Goal: Task Accomplishment & Management: Manage account settings

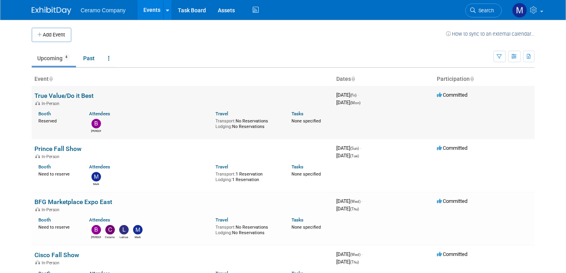
click at [145, 122] on div "[PERSON_NAME]" at bounding box center [146, 125] width 126 height 16
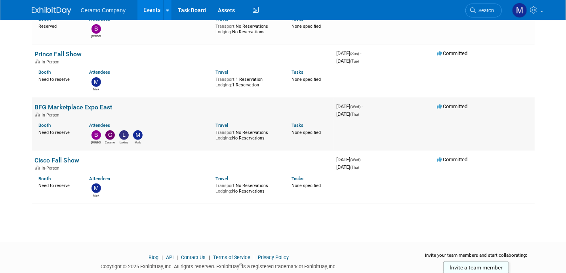
scroll to position [109, 0]
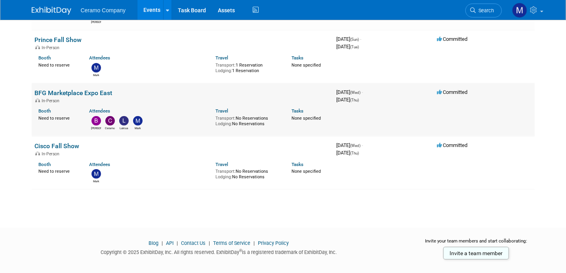
click at [86, 93] on link "BFG Marketplace Expo East" at bounding box center [74, 93] width 78 height 8
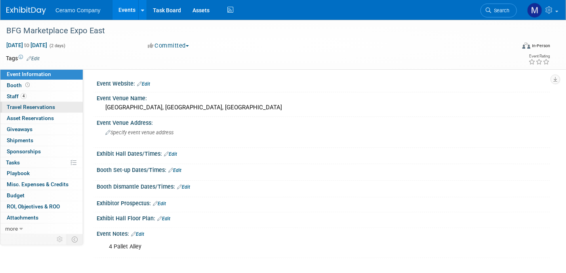
click at [53, 107] on span "Travel Reservations 0" at bounding box center [31, 107] width 48 height 6
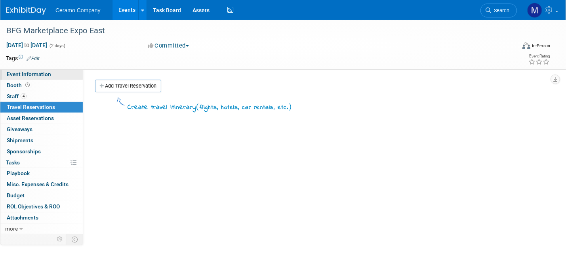
click at [29, 76] on span "Event Information" at bounding box center [29, 74] width 44 height 6
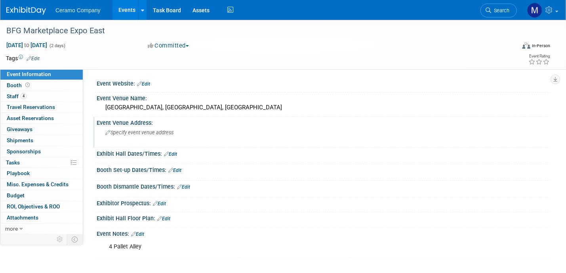
click at [109, 133] on icon at bounding box center [107, 132] width 5 height 5
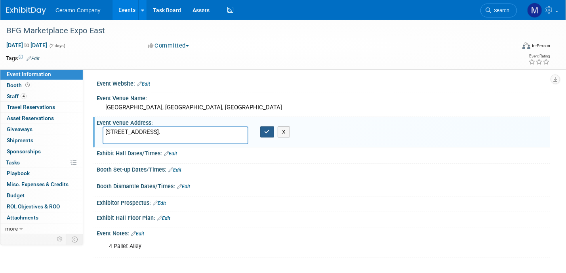
type textarea "300 Lakeside Ave, Cleveland, OH."
click at [264, 133] on icon "button" at bounding box center [267, 131] width 6 height 5
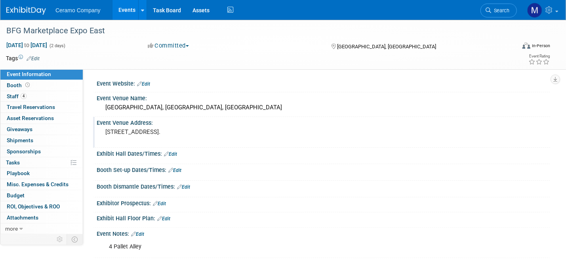
click at [177, 169] on link "Edit" at bounding box center [174, 170] width 13 height 6
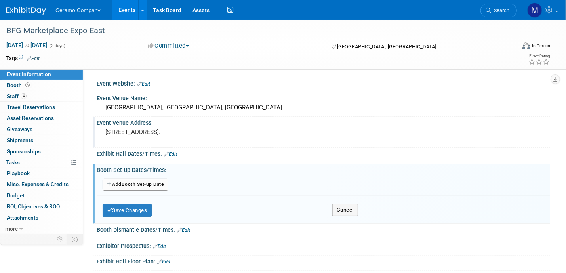
click at [155, 182] on button "Add Another Booth Set-up Date" at bounding box center [136, 185] width 66 height 12
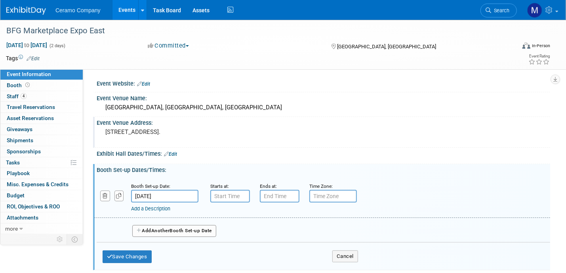
click at [181, 192] on input "Sep 17, 2025" at bounding box center [164, 196] width 67 height 13
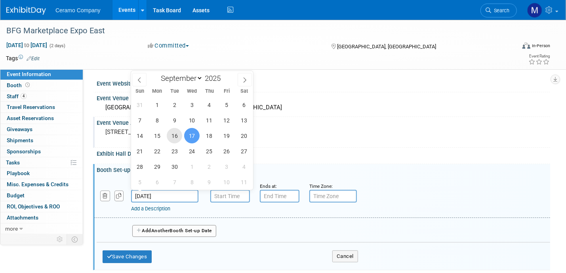
click at [175, 137] on span "16" at bounding box center [174, 135] width 15 height 15
type input "Sep 16, 2025"
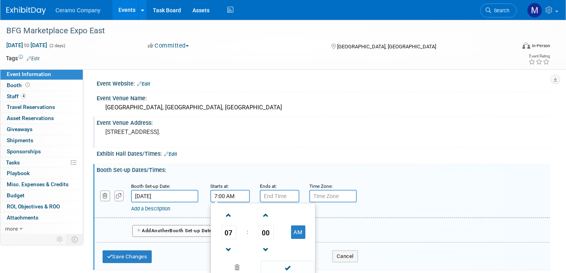
click at [238, 193] on input "7:00 AM" at bounding box center [230, 196] width 40 height 13
click at [236, 191] on input "7:00 AM" at bounding box center [230, 196] width 40 height 13
click at [230, 214] on span at bounding box center [229, 215] width 14 height 14
type input "8:00 AM"
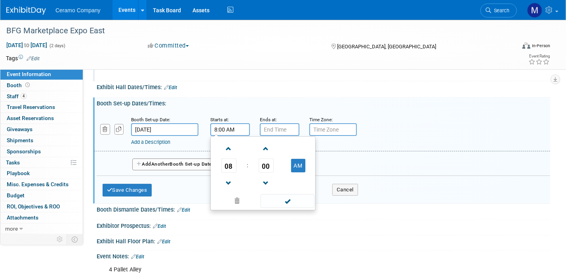
scroll to position [69, 0]
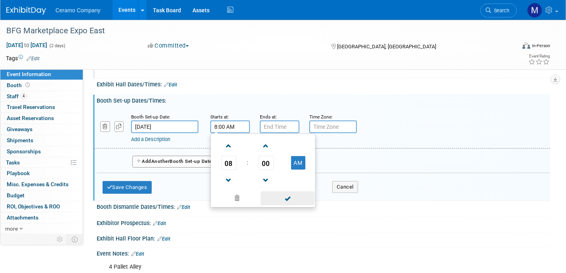
click at [284, 198] on span at bounding box center [287, 198] width 53 height 14
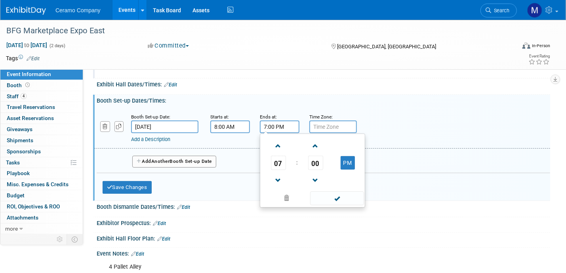
click at [279, 124] on input "7:00 PM" at bounding box center [280, 126] width 40 height 13
click at [279, 146] on span at bounding box center [278, 146] width 14 height 14
click at [277, 180] on span at bounding box center [278, 180] width 14 height 14
type input "6:00 PM"
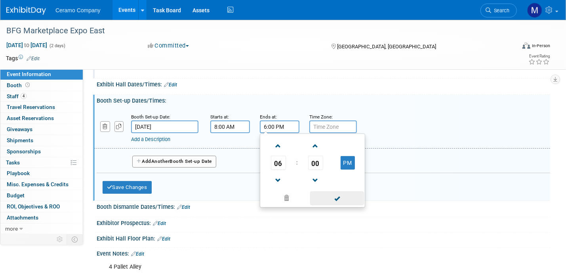
click at [326, 194] on span at bounding box center [336, 198] width 53 height 14
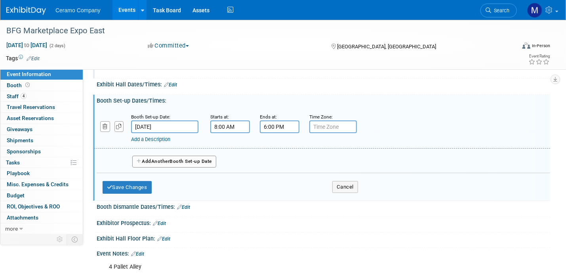
click at [321, 121] on input "text" at bounding box center [333, 126] width 48 height 13
type input "CST"
click at [188, 160] on button "Add Another Booth Set-up Date" at bounding box center [174, 162] width 84 height 12
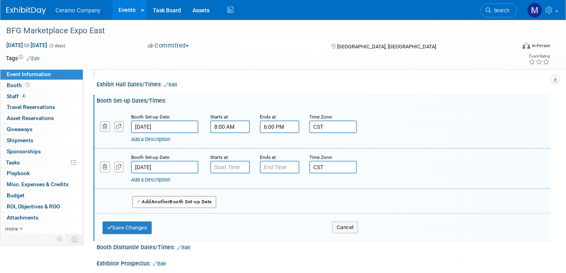
click at [152, 163] on input "Sep 17, 2025" at bounding box center [164, 167] width 67 height 13
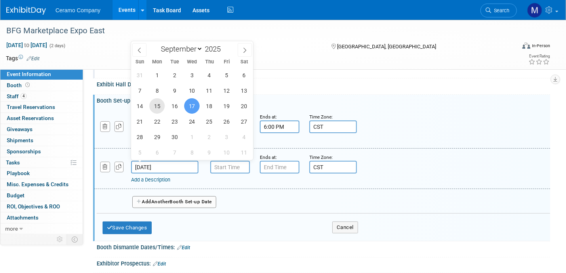
click at [159, 105] on span "15" at bounding box center [156, 105] width 15 height 15
type input "Sep 15, 2025"
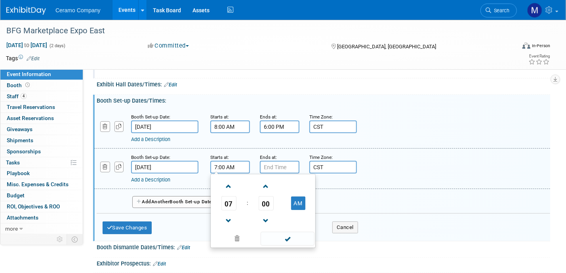
click at [231, 165] on input "7:00 AM" at bounding box center [230, 167] width 40 height 13
click at [231, 187] on span at bounding box center [229, 186] width 14 height 14
type input "8:00 AM"
click at [284, 239] on span at bounding box center [287, 239] width 53 height 14
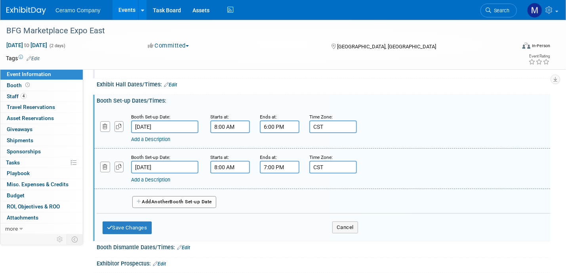
click at [281, 165] on input "7:00 PM" at bounding box center [280, 167] width 40 height 13
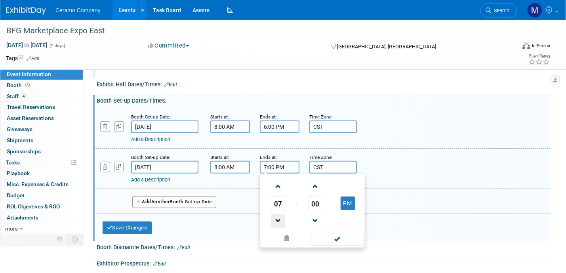
click at [281, 219] on span at bounding box center [278, 221] width 14 height 14
type input "6:00 PM"
click at [331, 235] on span at bounding box center [336, 239] width 53 height 14
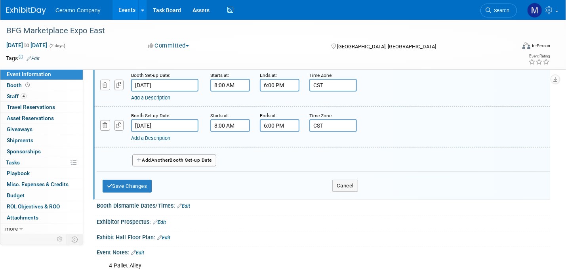
scroll to position [128, 0]
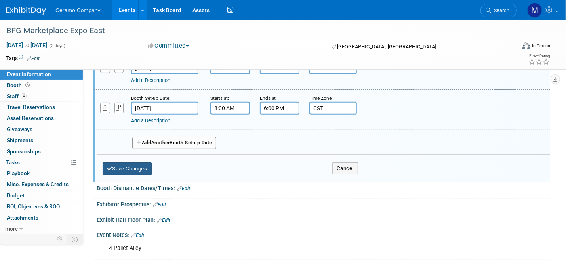
click at [133, 167] on button "Save Changes" at bounding box center [127, 168] width 49 height 13
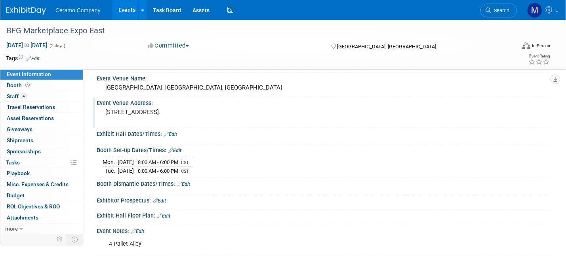
scroll to position [17, 0]
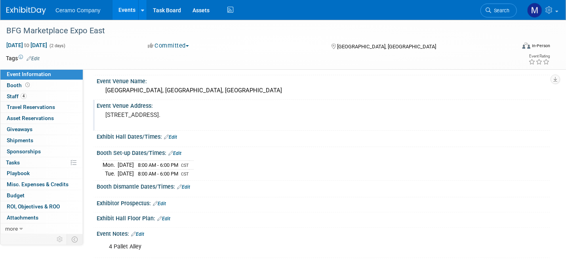
click at [173, 135] on link "Edit" at bounding box center [170, 137] width 13 height 6
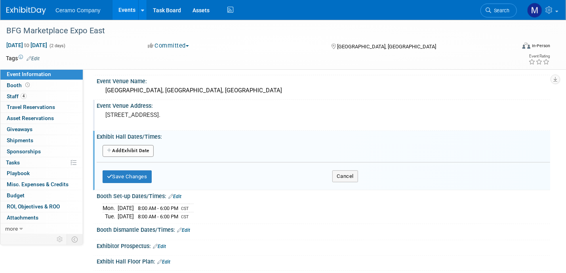
click at [152, 148] on button "Add Another Exhibit Date" at bounding box center [128, 151] width 51 height 12
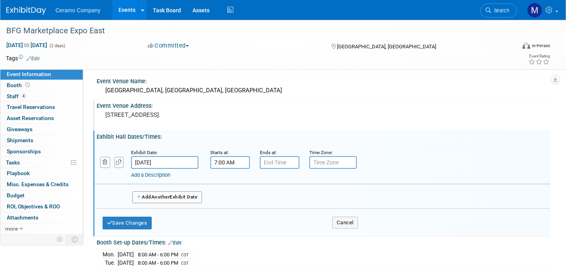
click at [230, 160] on input "7:00 AM" at bounding box center [230, 162] width 40 height 13
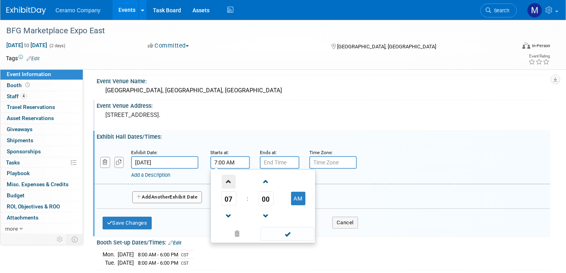
click at [229, 185] on span at bounding box center [229, 182] width 14 height 14
type input "8:00 AM"
click at [285, 230] on span at bounding box center [287, 234] width 53 height 14
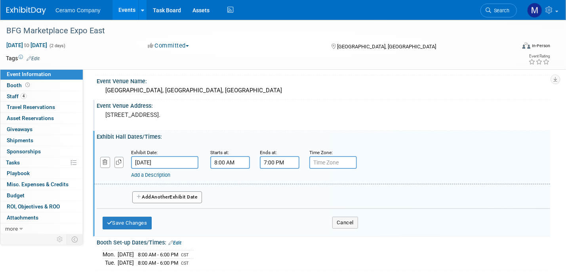
click at [282, 162] on input "7:00 PM" at bounding box center [280, 162] width 40 height 13
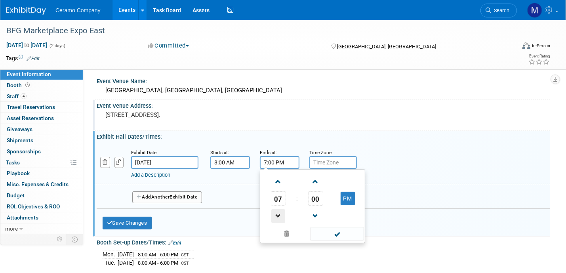
click at [275, 214] on span at bounding box center [278, 216] width 14 height 14
type input "6:00 PM"
click at [329, 232] on span at bounding box center [336, 234] width 53 height 14
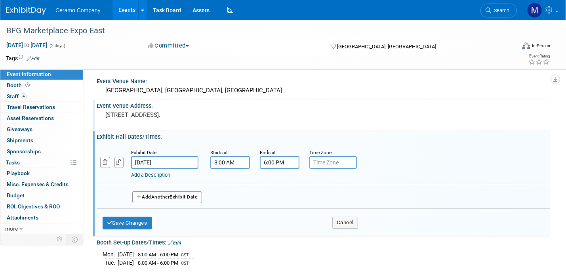
click at [331, 162] on input "text" at bounding box center [333, 162] width 48 height 13
type input "CST"
click at [164, 196] on span "Another" at bounding box center [160, 197] width 19 height 6
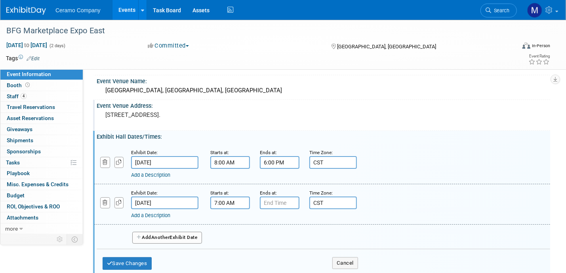
click at [223, 200] on input "7:00 AM" at bounding box center [230, 202] width 40 height 13
click at [230, 220] on span at bounding box center [229, 222] width 14 height 14
type input "8:00 AM"
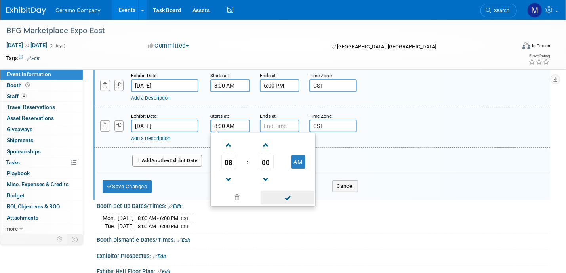
scroll to position [96, 0]
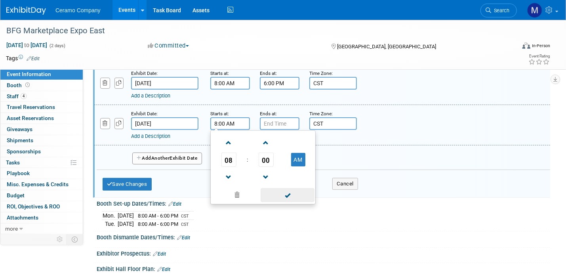
click at [285, 193] on span at bounding box center [287, 195] width 53 height 14
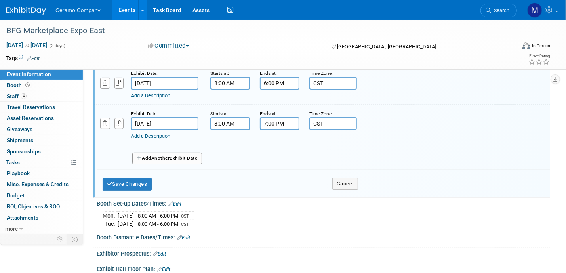
click at [275, 119] on input "7:00 PM" at bounding box center [280, 123] width 40 height 13
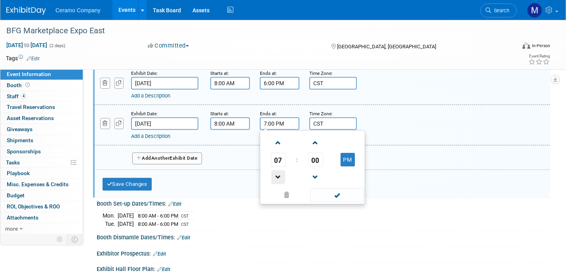
click at [276, 175] on span at bounding box center [278, 177] width 14 height 14
type input "4:00 PM"
click at [335, 194] on span at bounding box center [336, 195] width 53 height 14
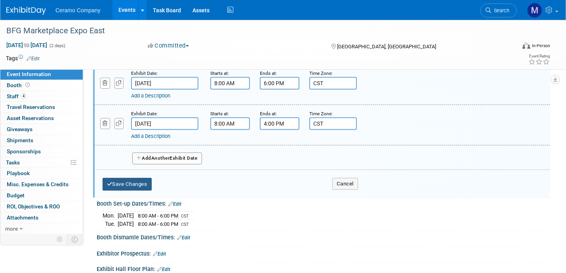
click at [145, 184] on button "Save Changes" at bounding box center [127, 184] width 49 height 13
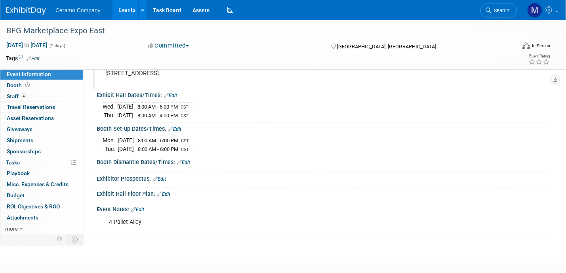
scroll to position [43, 0]
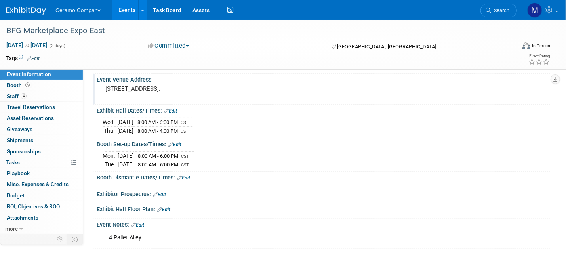
click at [188, 175] on link "Edit" at bounding box center [183, 178] width 13 height 6
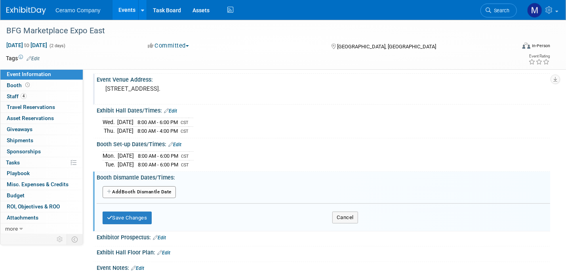
click at [157, 189] on button "Add Another Booth Dismantle Date" at bounding box center [139, 192] width 73 height 12
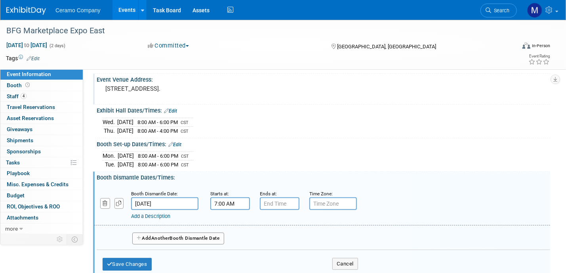
click at [230, 203] on input "7:00 AM" at bounding box center [230, 203] width 40 height 13
click at [237, 198] on input "7:00 AM" at bounding box center [230, 203] width 40 height 13
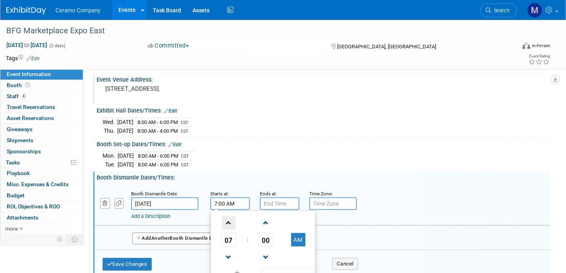
click at [226, 217] on span at bounding box center [229, 223] width 14 height 14
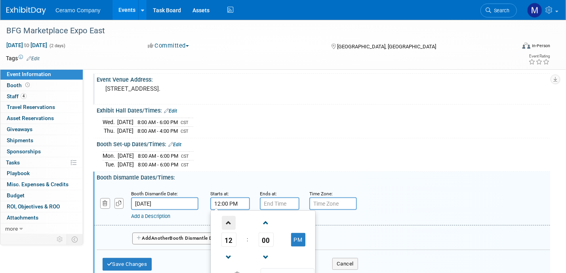
click at [226, 217] on span at bounding box center [229, 223] width 14 height 14
type input "4:00 PM"
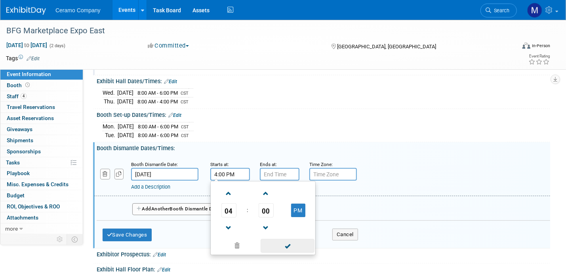
scroll to position [83, 0]
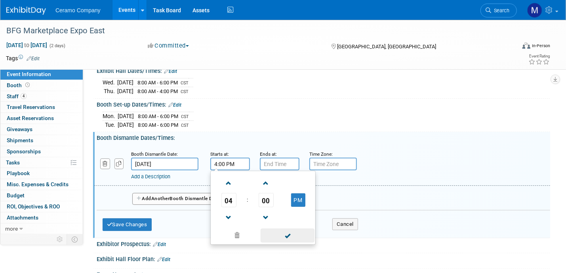
click at [289, 234] on span at bounding box center [287, 235] width 53 height 14
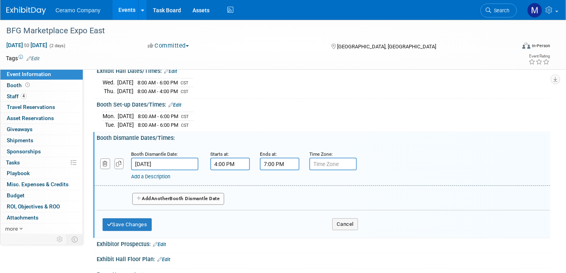
click at [285, 158] on input "7:00 PM" at bounding box center [280, 164] width 40 height 13
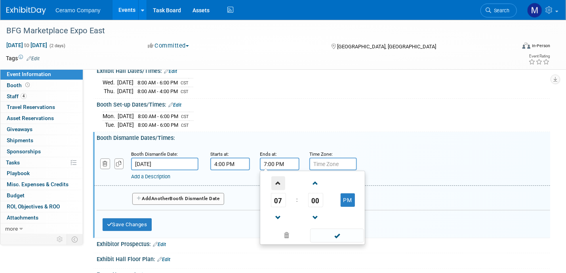
click at [279, 183] on span at bounding box center [278, 183] width 14 height 14
type input "10:00 PM"
click at [330, 234] on span at bounding box center [336, 235] width 53 height 14
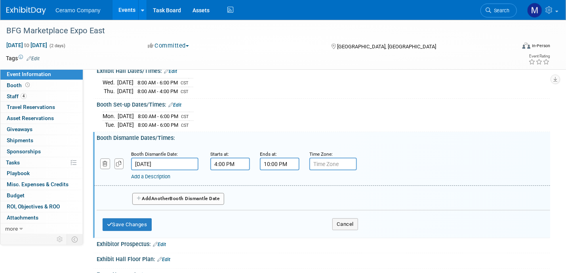
click at [327, 162] on input "text" at bounding box center [333, 164] width 48 height 13
type input "CST"
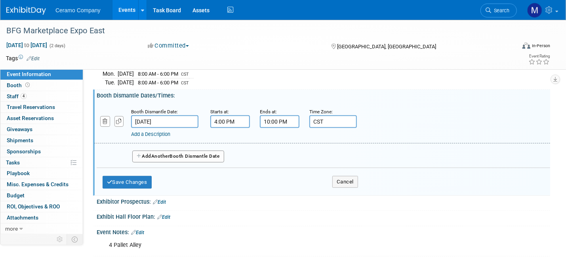
scroll to position [132, 0]
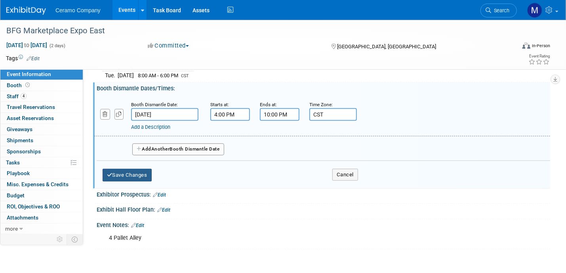
click at [130, 169] on button "Save Changes" at bounding box center [127, 175] width 49 height 13
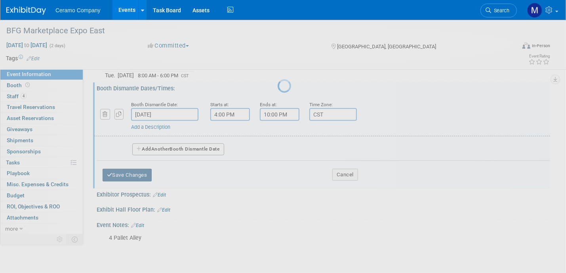
scroll to position [99, 0]
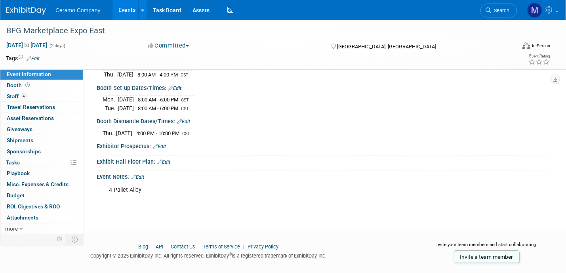
click at [141, 174] on link "Edit" at bounding box center [137, 177] width 13 height 6
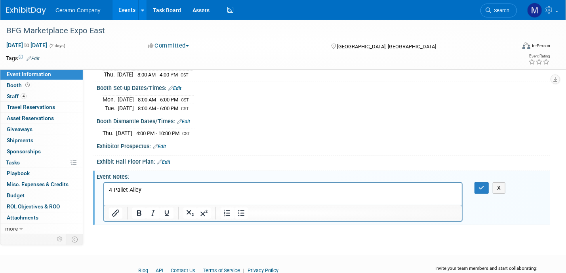
scroll to position [0, 0]
click at [480, 185] on icon "button" at bounding box center [482, 188] width 6 height 6
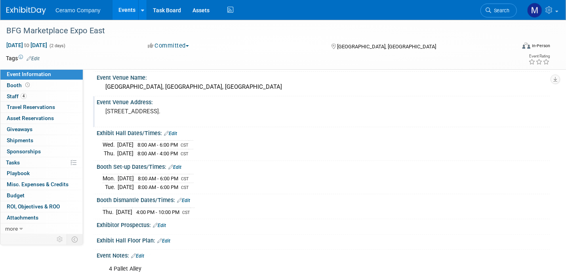
scroll to position [20, 0]
click at [175, 134] on link "Edit" at bounding box center [170, 134] width 13 height 6
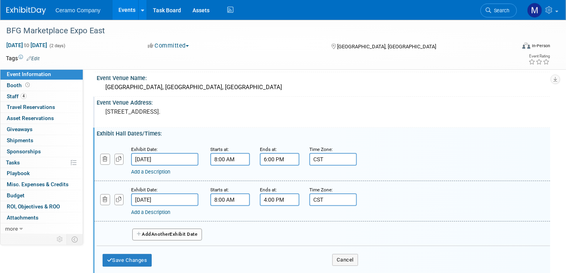
click at [163, 172] on link "Add a Description" at bounding box center [150, 172] width 39 height 6
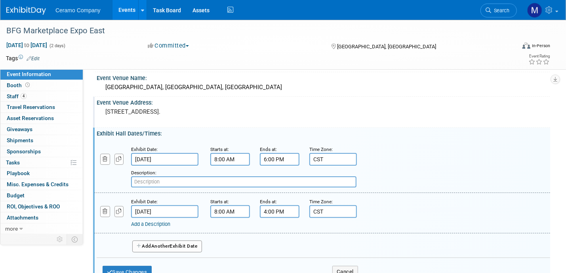
click at [158, 221] on link "Add a Description" at bounding box center [150, 224] width 39 height 6
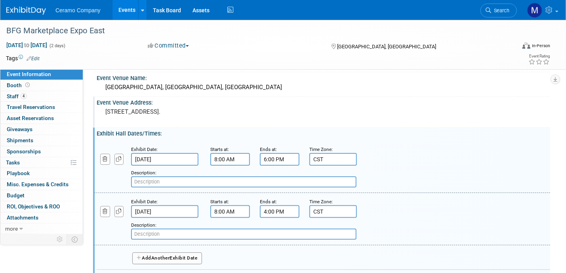
click at [154, 232] on input "text" at bounding box center [243, 233] width 225 height 11
paste input "Show System Training - Atrium C 11:00am, 1:30pm & 2:30pm"
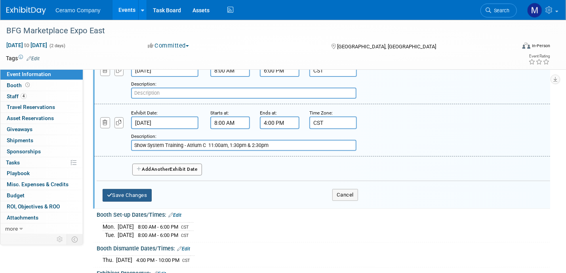
type input "Show System Training - Atrium C 11:00am, 1:30pm & 2:30pm"
click at [121, 193] on button "Save Changes" at bounding box center [127, 195] width 49 height 13
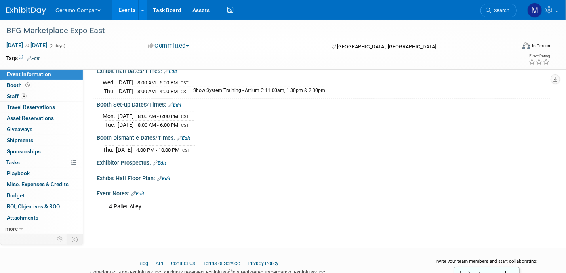
scroll to position [91, 0]
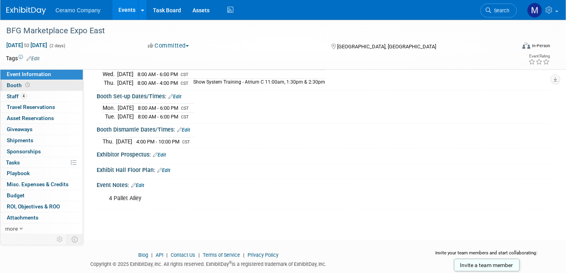
click at [39, 86] on link "Booth" at bounding box center [41, 85] width 82 height 11
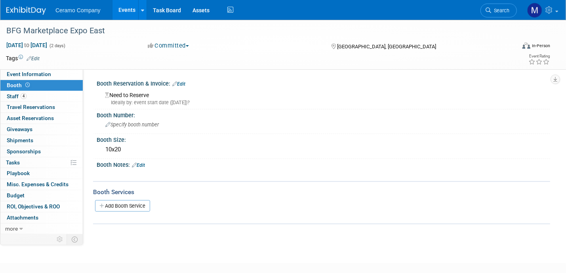
click at [184, 83] on link "Edit" at bounding box center [178, 84] width 13 height 6
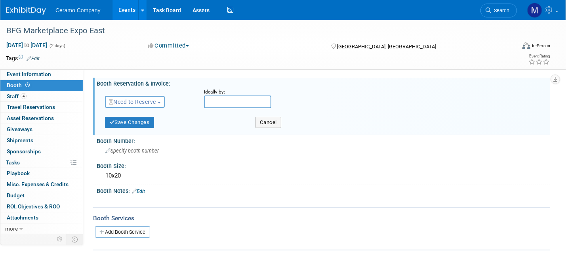
click at [154, 101] on span "Need to Reserve" at bounding box center [132, 102] width 47 height 6
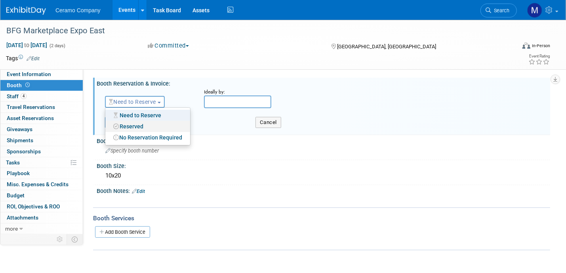
click at [146, 129] on link "Reserved" at bounding box center [147, 126] width 85 height 11
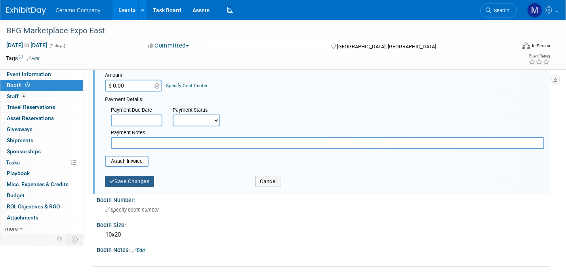
click at [132, 178] on button "Save Changes" at bounding box center [129, 181] width 49 height 11
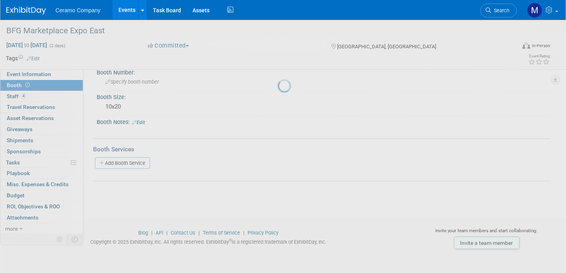
scroll to position [45, 0]
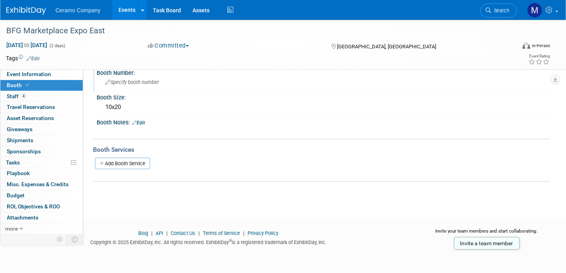
click at [128, 82] on span "Specify booth number" at bounding box center [131, 82] width 53 height 6
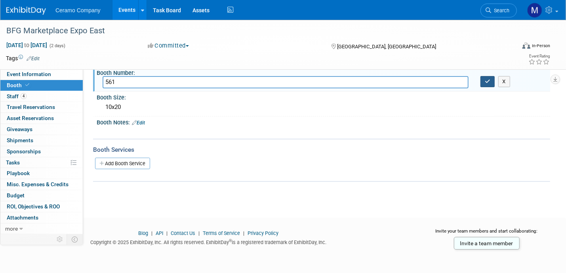
type input "561"
click at [485, 84] on button "button" at bounding box center [487, 81] width 14 height 11
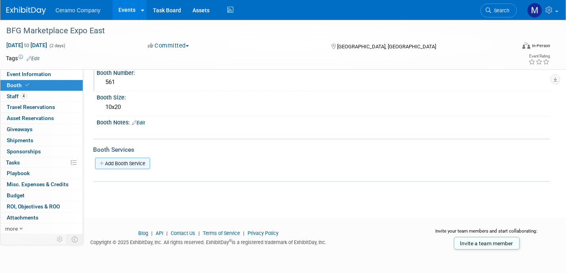
click at [123, 164] on link "Add Booth Service" at bounding box center [122, 163] width 55 height 11
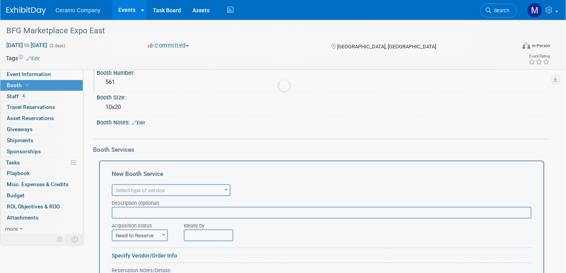
scroll to position [0, 0]
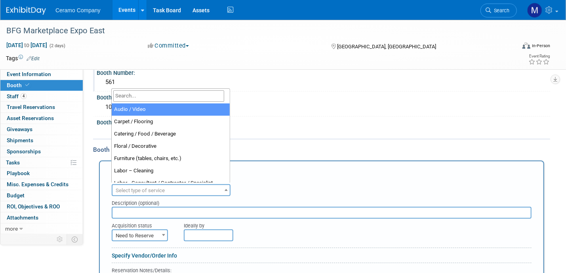
click at [196, 187] on span "Select type of service" at bounding box center [170, 190] width 117 height 11
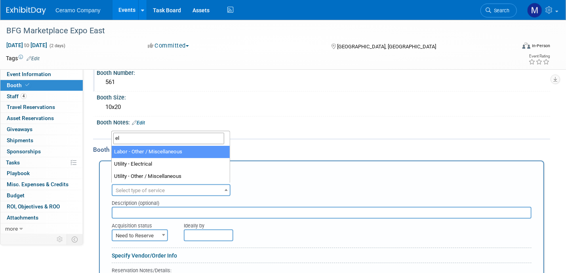
type input "ele"
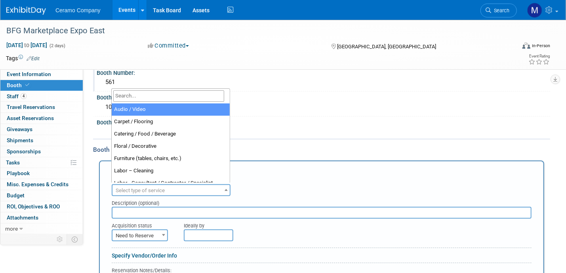
click at [156, 187] on span "Select type of service" at bounding box center [140, 190] width 49 height 6
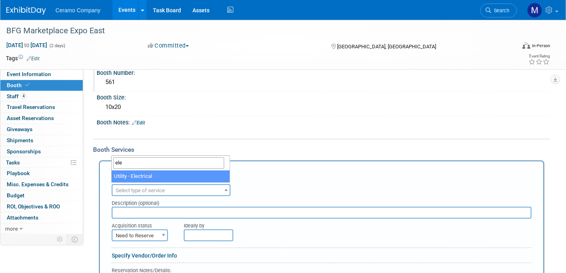
type input "ele"
select select "8"
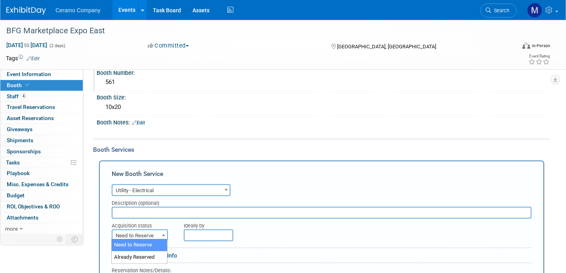
click at [152, 235] on span "Need to Reserve" at bounding box center [139, 235] width 55 height 11
select select "2"
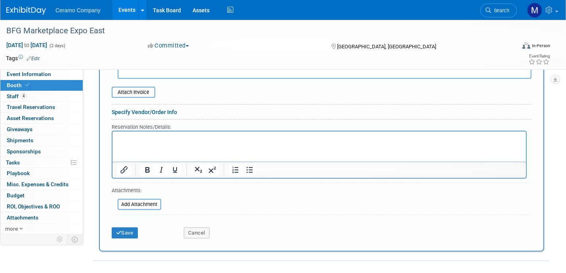
scroll to position [302, 0]
click at [129, 229] on button "Save" at bounding box center [125, 232] width 26 height 11
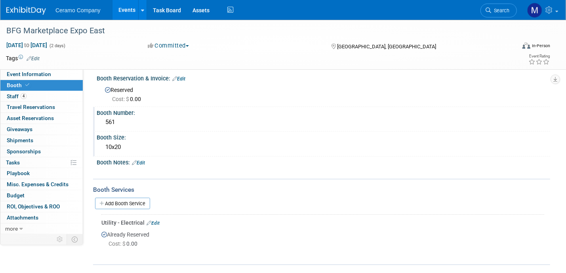
scroll to position [0, 0]
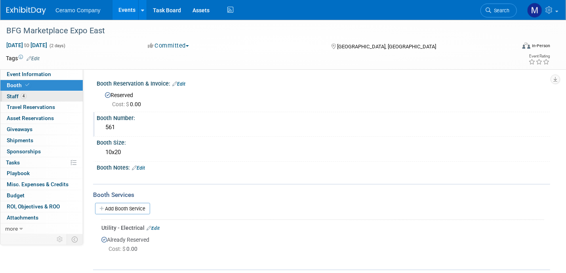
click at [46, 99] on link "4 Staff 4" at bounding box center [41, 96] width 82 height 11
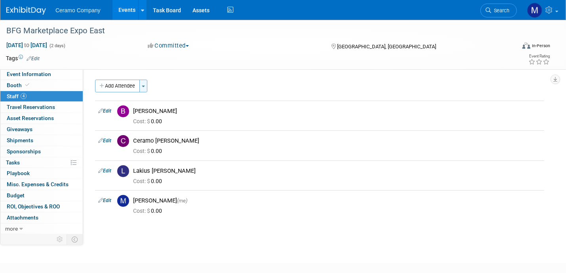
click at [146, 87] on button "Toggle Dropdown" at bounding box center [143, 86] width 8 height 13
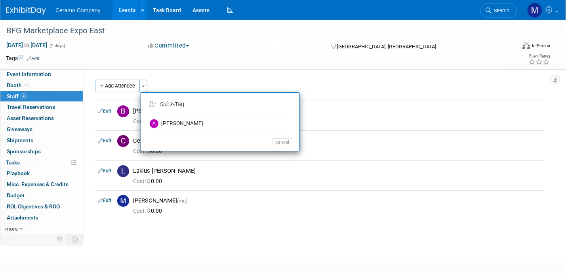
click at [166, 105] on icon "Quick" at bounding box center [166, 104] width 13 height 7
click at [122, 64] on div "Tags Edit Event Rating" at bounding box center [278, 60] width 556 height 14
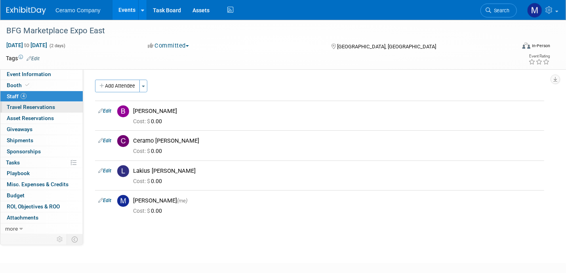
click at [54, 110] on link "0 Travel Reservations 0" at bounding box center [41, 107] width 82 height 11
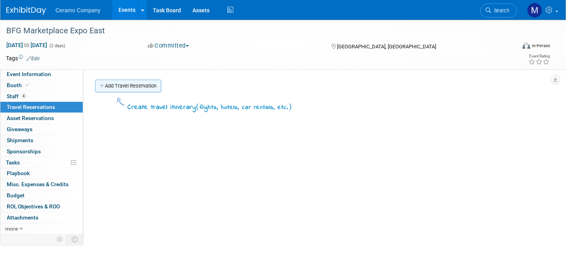
click at [143, 86] on link "Add Travel Reservation" at bounding box center [128, 86] width 66 height 13
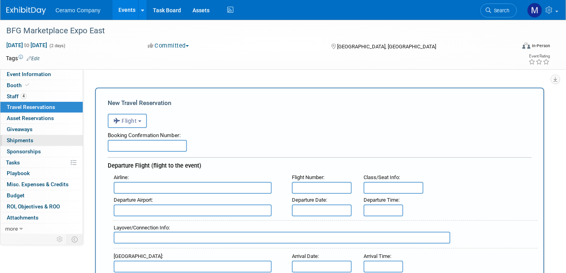
click at [26, 139] on span "Shipments 0" at bounding box center [20, 140] width 27 height 6
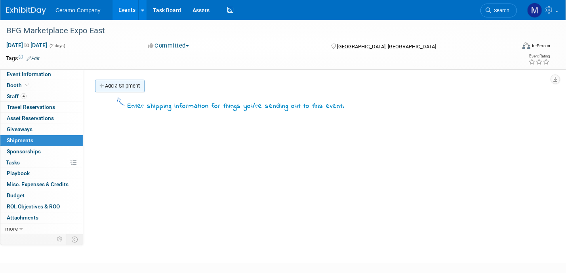
click at [121, 86] on link "Add a Shipment" at bounding box center [119, 86] width 49 height 13
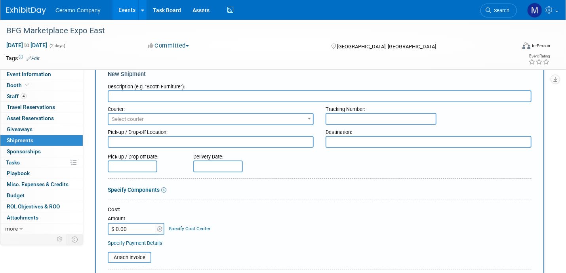
scroll to position [16, 0]
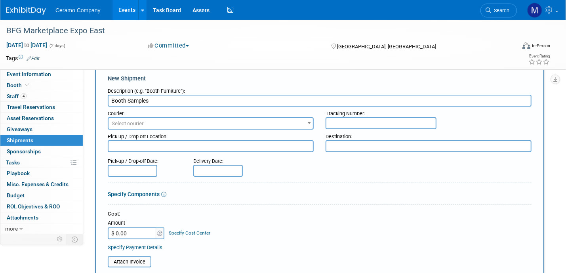
type input "Booth Samples"
click at [133, 144] on textarea at bounding box center [211, 146] width 206 height 12
click at [125, 148] on textarea at bounding box center [211, 146] width 206 height 12
paste textarea "Advanced Warehouse Shipping Booth #561 Preferred Shipping Method First day of d…"
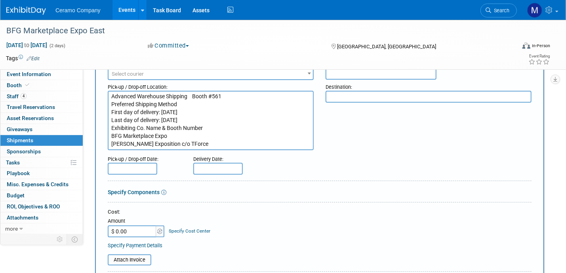
scroll to position [0, 0]
type textarea "Advanced Warehouse Shipping Booth #561 Preferred Shipping Method First day of d…"
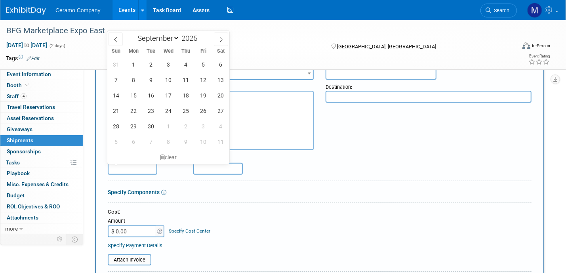
click at [143, 171] on input "text" at bounding box center [132, 169] width 49 height 12
click at [137, 83] on span "8" at bounding box center [133, 79] width 15 height 15
type input "Sep 8, 2025"
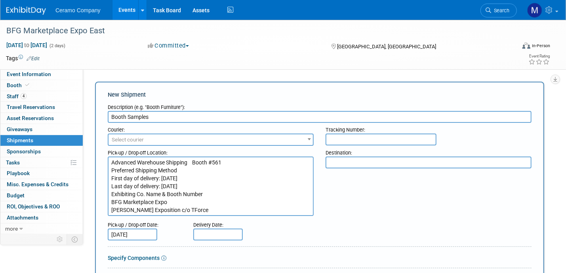
click at [207, 209] on textarea "Advanced Warehouse Shipping Booth #561 Preferred Shipping Method First day of d…" at bounding box center [211, 185] width 206 height 59
click at [32, 159] on link "0% Tasks 0%" at bounding box center [41, 162] width 82 height 11
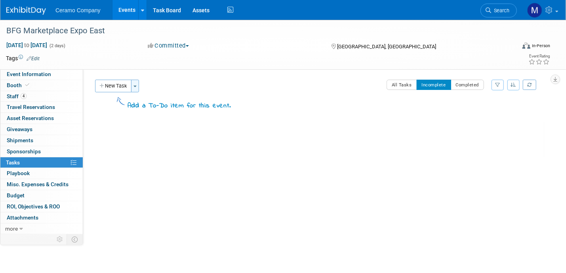
click at [134, 89] on button "Toggle Dropdown" at bounding box center [135, 86] width 8 height 13
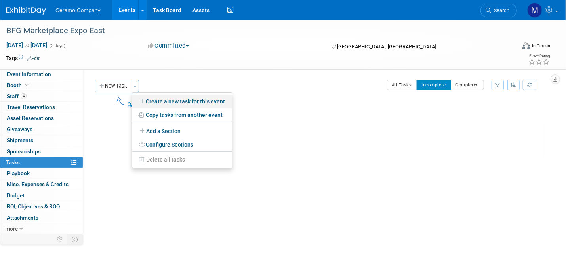
click at [175, 98] on link "Create a new task for this event" at bounding box center [182, 101] width 100 height 13
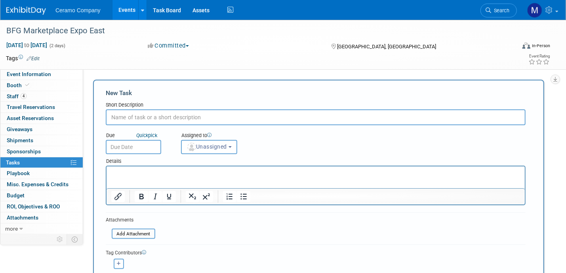
click at [190, 122] on input "text" at bounding box center [316, 117] width 420 height 16
click at [21, 142] on span "Shipments 0" at bounding box center [20, 140] width 27 height 6
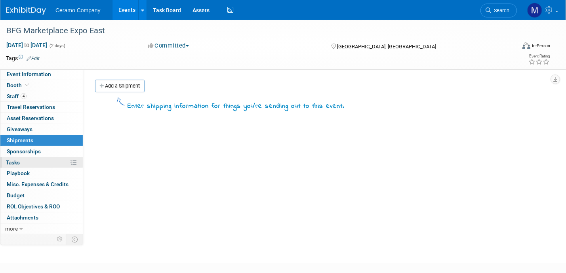
click at [22, 162] on link "0% Tasks 0%" at bounding box center [41, 162] width 82 height 11
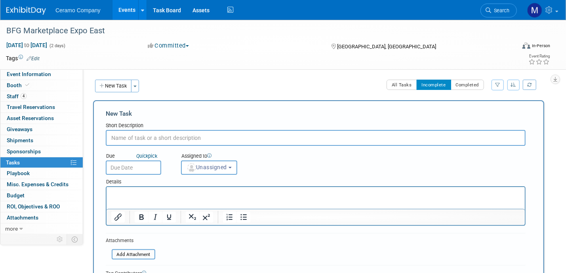
click at [143, 138] on input "text" at bounding box center [316, 138] width 420 height 16
type input "Booth Samples"
click at [145, 169] on input "text" at bounding box center [133, 167] width 55 height 14
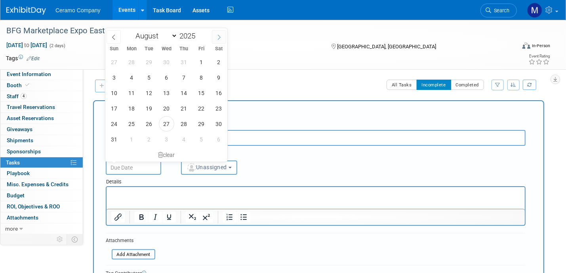
click at [217, 39] on icon at bounding box center [219, 37] width 6 height 6
select select "8"
click at [130, 77] on span "8" at bounding box center [131, 77] width 15 height 15
type input "Sep 8, 2025"
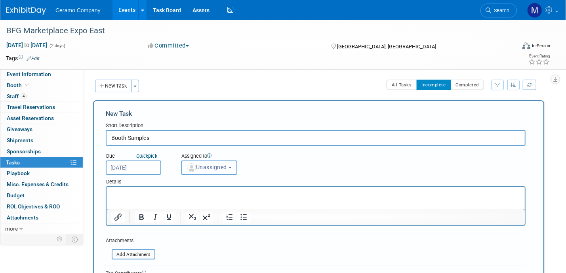
click at [215, 165] on span "Unassigned" at bounding box center [206, 167] width 40 height 6
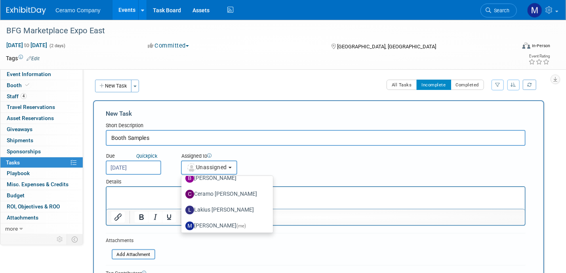
scroll to position [40, 0]
click at [218, 205] on label "Lakius Mccoy" at bounding box center [225, 209] width 80 height 13
click at [183, 206] on input "Lakius Mccoy" at bounding box center [179, 208] width 5 height 5
select select "576f5d8b-444d-4631-83f0-fcbec8c04a54"
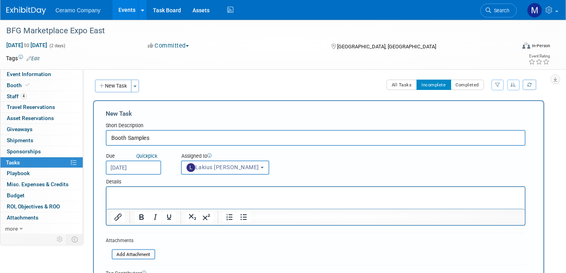
click at [151, 198] on html at bounding box center [315, 191] width 418 height 11
click at [151, 196] on p "Rich Text Area. Press ALT-0 for help." at bounding box center [315, 194] width 409 height 8
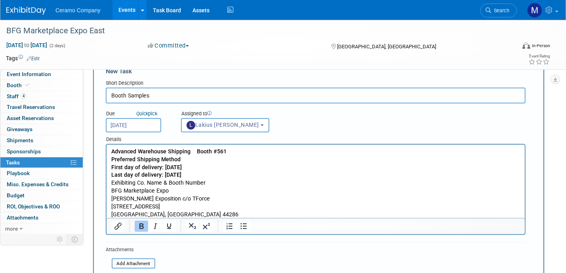
scroll to position [42, 0]
click at [189, 215] on p "Exhibiting Co. Name & Booth Number BFG Marketplace Expo Shepard Exposition c/o …" at bounding box center [315, 198] width 409 height 39
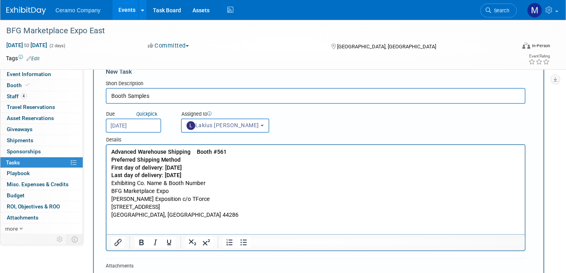
click at [123, 230] on p "Rich Text Area. Press ALT-0 for help." at bounding box center [315, 230] width 409 height 8
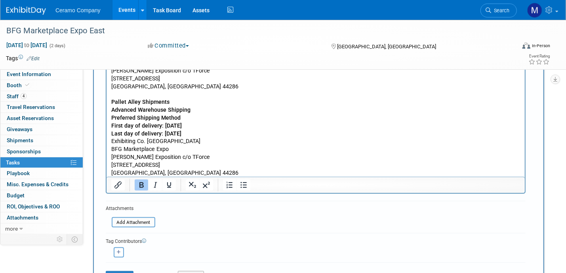
scroll to position [178, 0]
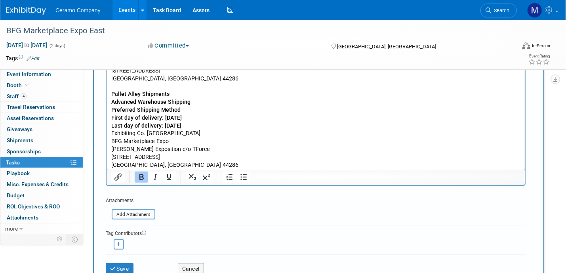
click at [122, 240] on button "button" at bounding box center [119, 244] width 10 height 10
select select
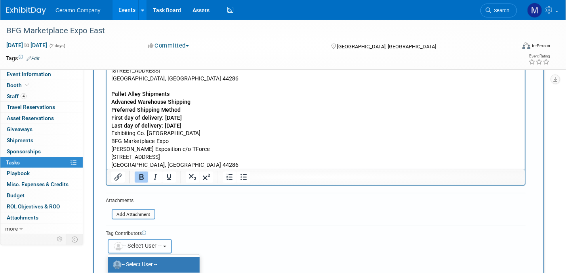
click at [169, 240] on button "-- Select User --" at bounding box center [140, 246] width 64 height 14
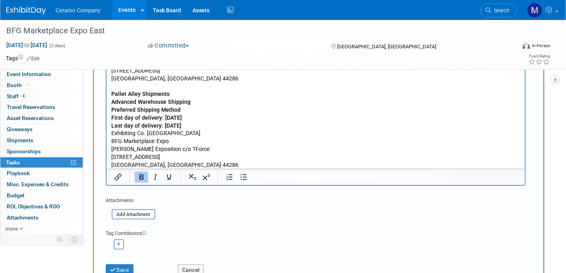
click at [119, 242] on icon "button" at bounding box center [119, 244] width 4 height 4
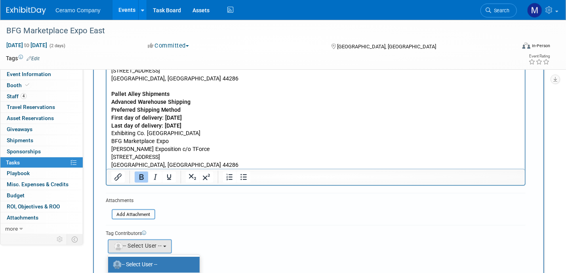
click at [157, 258] on label "-- Select User --" at bounding box center [152, 264] width 80 height 13
click at [150, 266] on label "Ceramo Rockett" at bounding box center [152, 270] width 80 height 13
click at [109, 266] on input "Ceramo Rockett" at bounding box center [106, 268] width 5 height 5
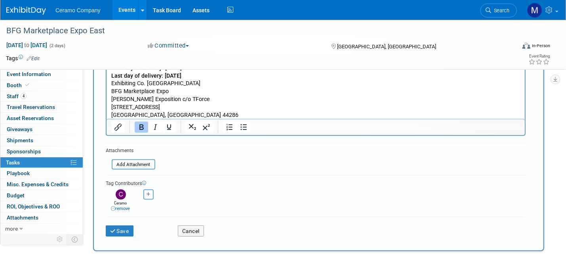
scroll to position [247, 0]
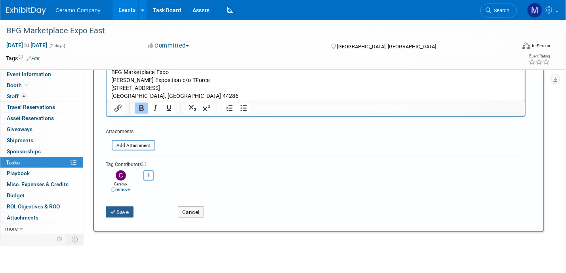
click at [122, 213] on button "Save" at bounding box center [120, 211] width 28 height 11
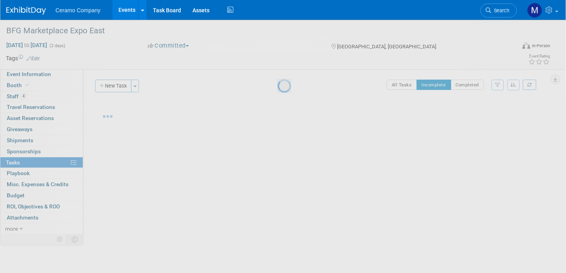
scroll to position [0, 0]
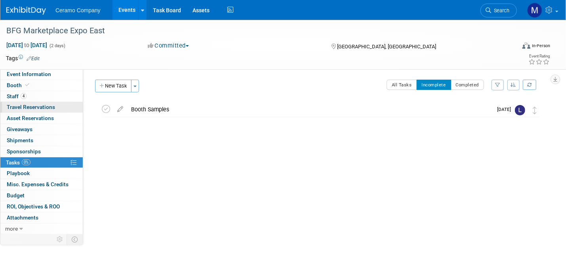
click at [37, 107] on span "Travel Reservations 0" at bounding box center [31, 107] width 48 height 6
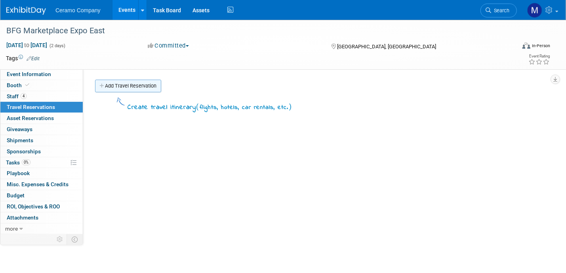
click at [121, 82] on link "Add Travel Reservation" at bounding box center [128, 86] width 66 height 13
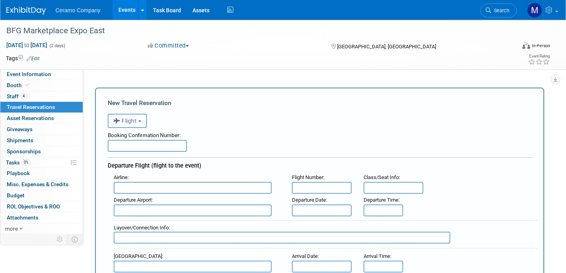
click at [142, 122] on button "Flight" at bounding box center [127, 121] width 39 height 14
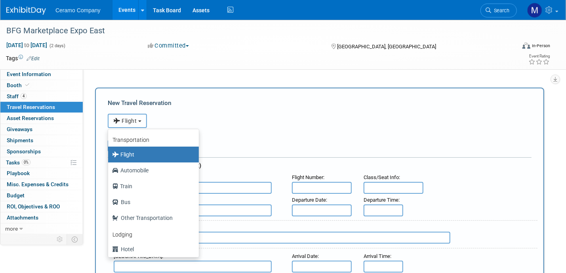
click at [142, 122] on button "Flight" at bounding box center [127, 121] width 39 height 14
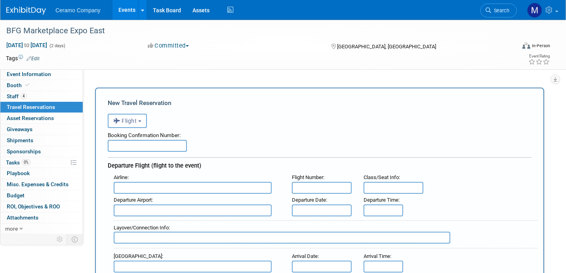
click at [146, 144] on input "text" at bounding box center [147, 146] width 79 height 12
drag, startPoint x: 150, startPoint y: 145, endPoint x: 145, endPoint y: 146, distance: 5.3
click at [150, 145] on input "text" at bounding box center [147, 146] width 79 height 12
type input "BKAC59"
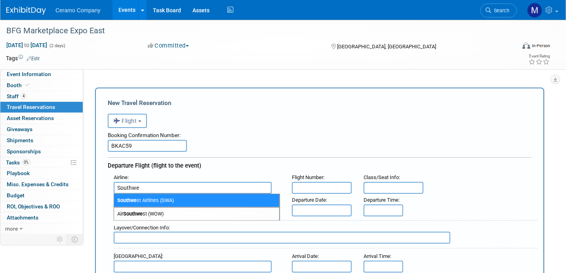
click at [161, 198] on span "Southwe st Airlines (SWA)" at bounding box center [196, 200] width 165 height 13
type input "Southwest Airlines (SWA)"
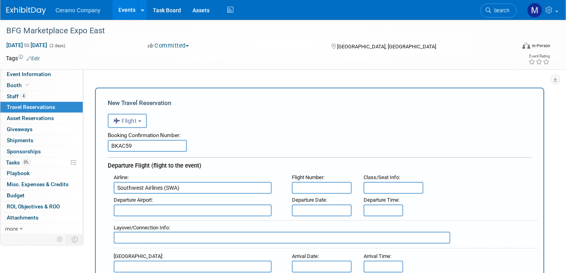
click at [314, 184] on input "text" at bounding box center [322, 188] width 60 height 12
type input "2026"
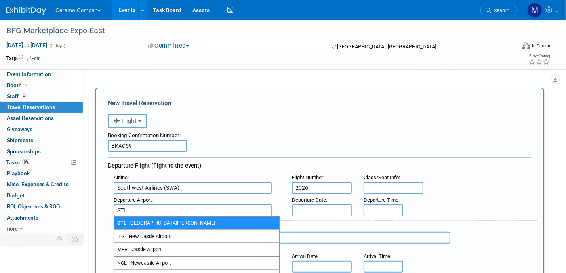
click at [184, 219] on span "STL - St Louis Lambert International Airport" at bounding box center [196, 223] width 165 height 13
type input "STL - St Louis Lambert International Airport"
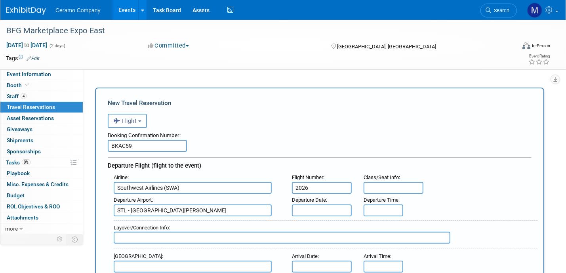
click at [321, 209] on input "text" at bounding box center [322, 210] width 60 height 12
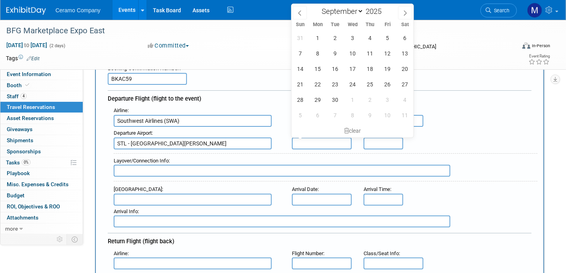
scroll to position [79, 0]
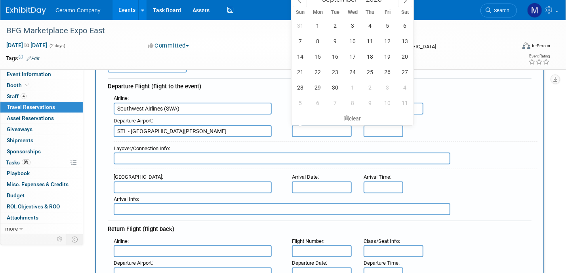
click at [152, 185] on input "text" at bounding box center [193, 187] width 158 height 12
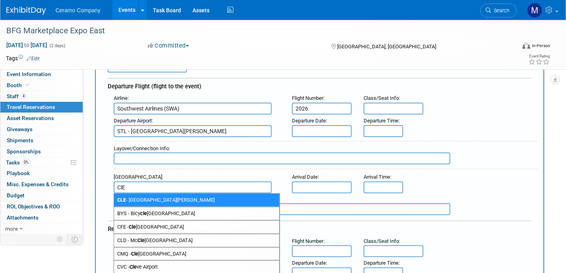
click at [158, 198] on span "CLE - Cleveland Hopkins International Airport" at bounding box center [196, 200] width 165 height 13
type input "CLE - Cleveland Hopkins International Airport"
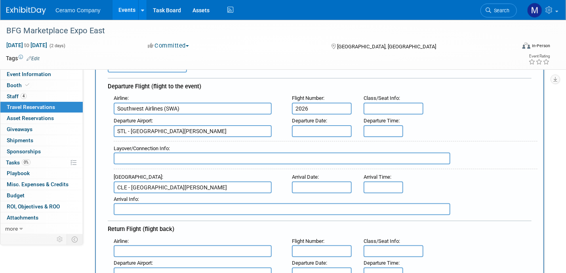
click at [330, 184] on input "text" at bounding box center [322, 187] width 60 height 12
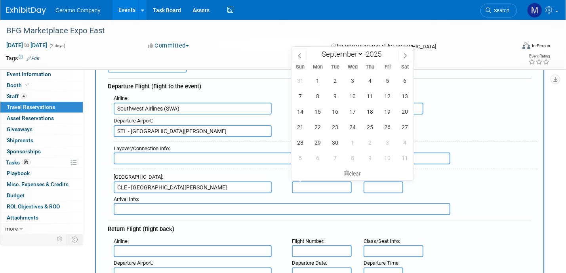
click at [329, 184] on input "text" at bounding box center [322, 187] width 60 height 12
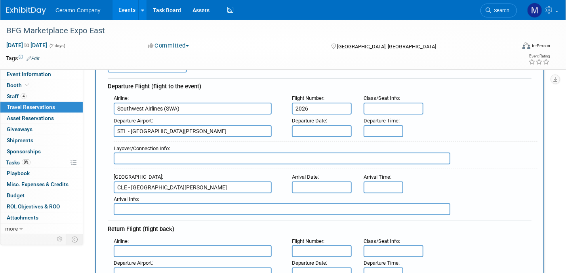
click at [276, 181] on div "CLE - Cleveland Hopkins International Airport" at bounding box center [197, 187] width 166 height 12
click at [322, 126] on input "text" at bounding box center [322, 131] width 60 height 12
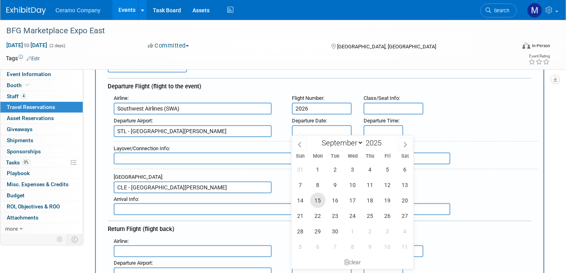
click at [317, 199] on span "15" at bounding box center [317, 199] width 15 height 15
type input "Sep 15, 2025"
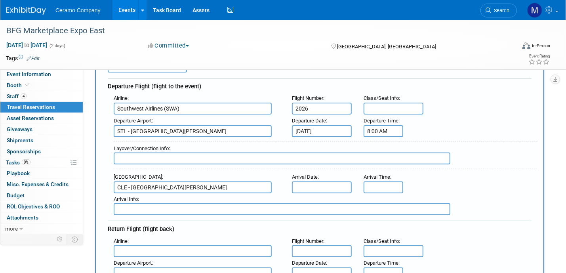
click at [381, 130] on input "8:00 AM" at bounding box center [383, 131] width 40 height 12
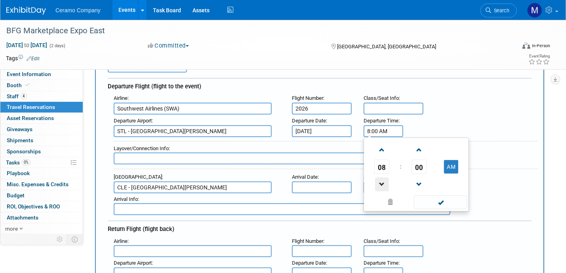
click at [381, 181] on span at bounding box center [382, 184] width 14 height 14
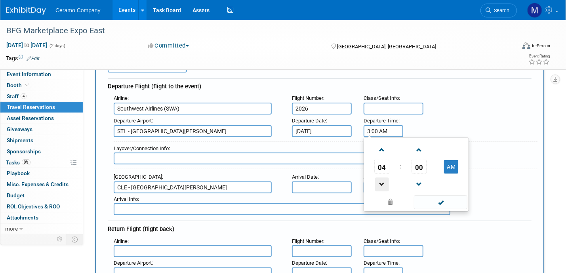
click at [381, 181] on span at bounding box center [382, 184] width 14 height 14
click at [449, 162] on button "AM" at bounding box center [451, 166] width 14 height 13
type input "2:00 PM"
click at [436, 198] on span at bounding box center [440, 202] width 53 height 14
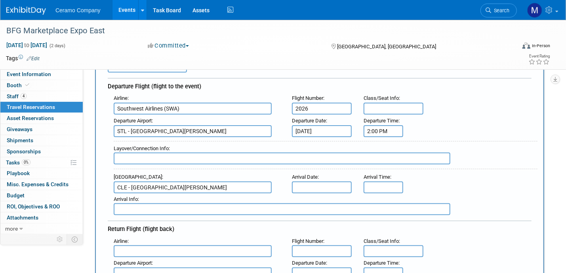
click at [312, 186] on input "text" at bounding box center [322, 187] width 60 height 12
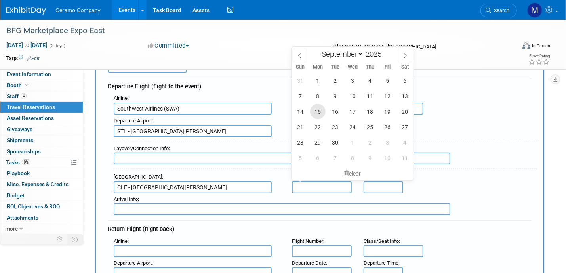
click at [318, 111] on span "15" at bounding box center [317, 111] width 15 height 15
type input "Sep 15, 2025"
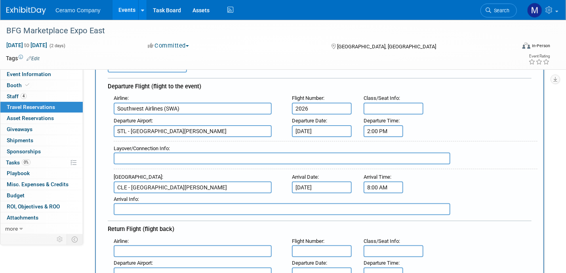
click at [379, 186] on input "8:00 AM" at bounding box center [383, 187] width 40 height 12
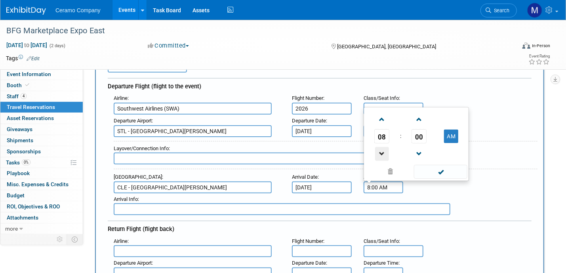
click at [382, 147] on span at bounding box center [382, 154] width 14 height 14
click at [420, 134] on span "00" at bounding box center [418, 136] width 15 height 14
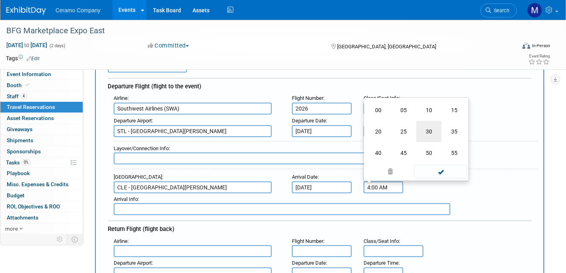
click at [429, 132] on td "30" at bounding box center [428, 131] width 25 height 21
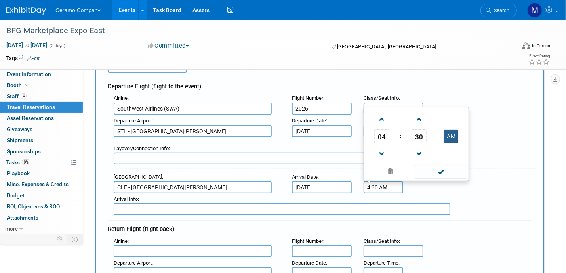
click at [451, 133] on button "AM" at bounding box center [451, 135] width 14 height 13
type input "4:30 PM"
click at [436, 171] on span at bounding box center [440, 172] width 53 height 14
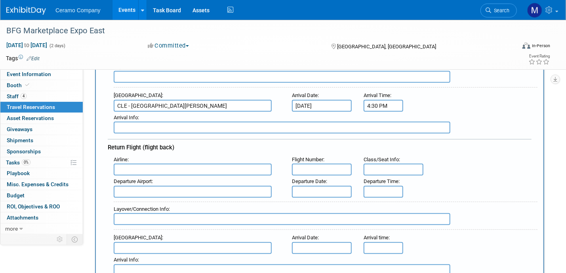
scroll to position [188, 0]
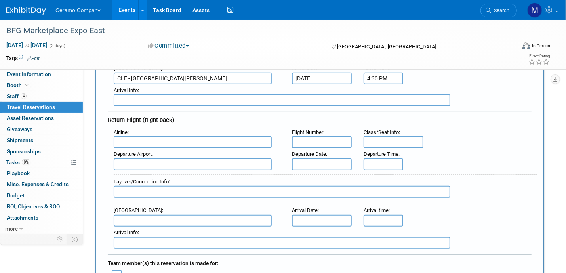
click at [164, 138] on input "text" at bounding box center [193, 142] width 158 height 12
type input "Southwest Airlines (SWA)"
type input "2029"
click at [149, 158] on input "text" at bounding box center [193, 164] width 158 height 12
type input "CLE - Cleveland Hopkins International Airport"
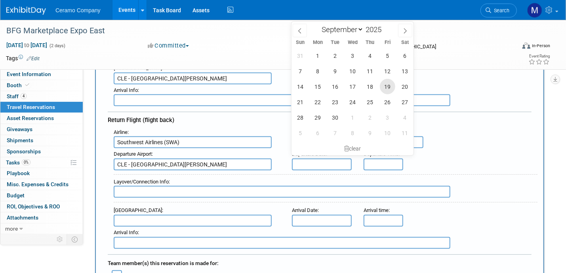
click at [389, 90] on span "19" at bounding box center [387, 86] width 15 height 15
type input "Sep 19, 2025"
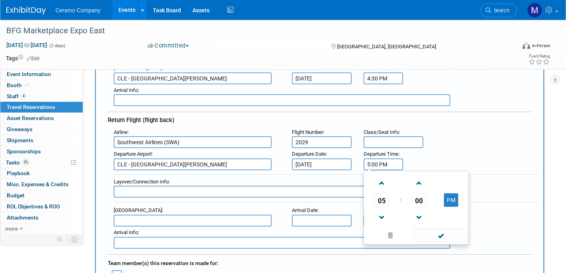
click at [378, 164] on input "5:00 PM" at bounding box center [383, 164] width 40 height 12
click at [380, 213] on span at bounding box center [382, 218] width 14 height 14
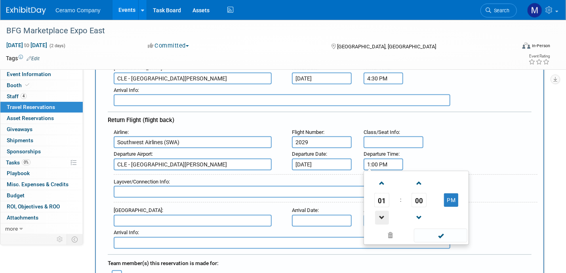
click at [380, 213] on span at bounding box center [382, 218] width 14 height 14
click at [381, 177] on span at bounding box center [382, 183] width 14 height 14
click at [421, 211] on span at bounding box center [419, 218] width 14 height 14
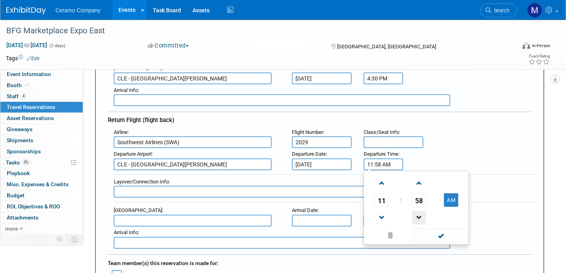
click at [421, 211] on span at bounding box center [419, 218] width 14 height 14
click at [381, 179] on span at bounding box center [382, 183] width 14 height 14
click at [421, 211] on span at bounding box center [419, 218] width 14 height 14
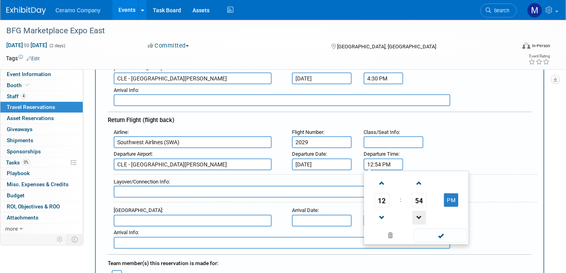
click at [421, 211] on span at bounding box center [419, 218] width 14 height 14
click at [421, 212] on span at bounding box center [419, 218] width 14 height 14
type input "12:50 PM"
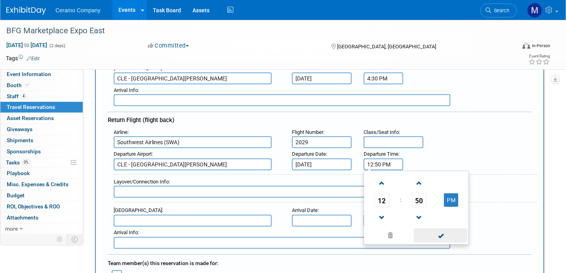
click at [444, 229] on span at bounding box center [440, 235] width 53 height 14
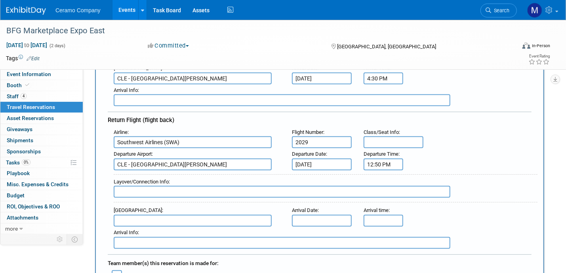
click at [183, 218] on input "text" at bounding box center [193, 221] width 158 height 12
type input "STL - St Louis Lambert International Airport"
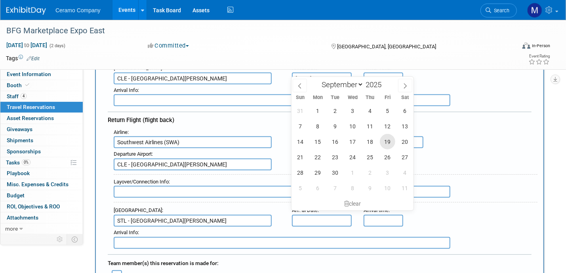
click at [386, 146] on span "19" at bounding box center [387, 141] width 15 height 15
type input "Sep 19, 2025"
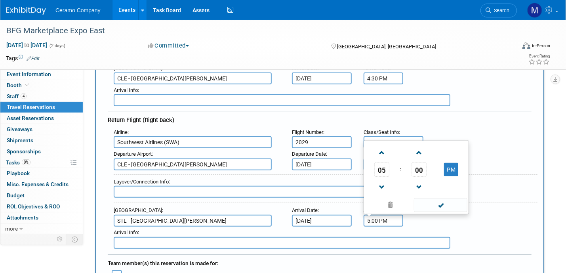
click at [386, 215] on input "5:00 PM" at bounding box center [383, 221] width 40 height 12
click at [382, 180] on span at bounding box center [382, 187] width 14 height 14
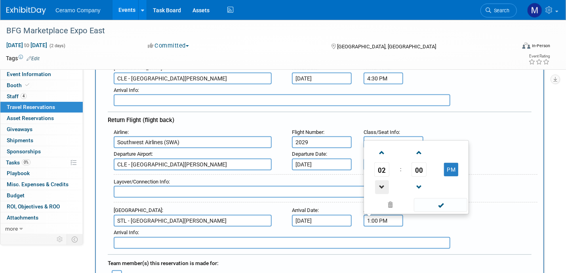
click at [382, 180] on span at bounding box center [382, 187] width 14 height 14
click at [385, 151] on span at bounding box center [382, 153] width 14 height 14
click at [418, 147] on span at bounding box center [419, 153] width 14 height 14
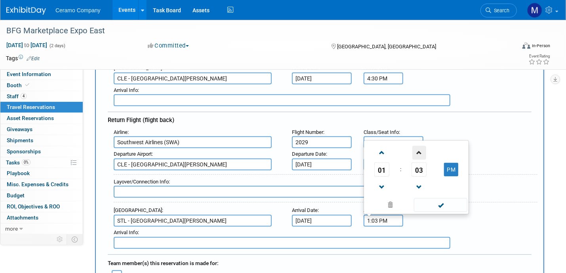
click at [418, 147] on span at bounding box center [419, 153] width 14 height 14
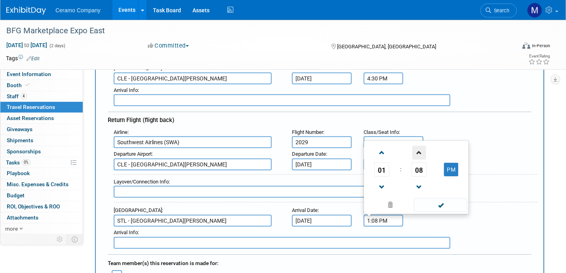
click at [418, 147] on span at bounding box center [419, 153] width 14 height 14
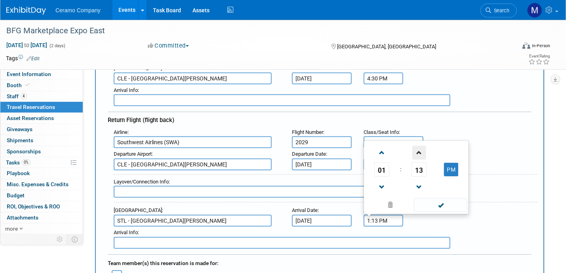
click at [418, 147] on span at bounding box center [419, 153] width 14 height 14
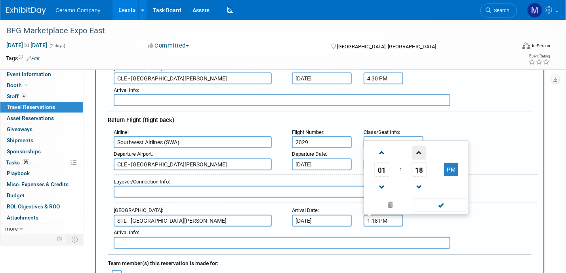
click at [418, 147] on span at bounding box center [419, 153] width 14 height 14
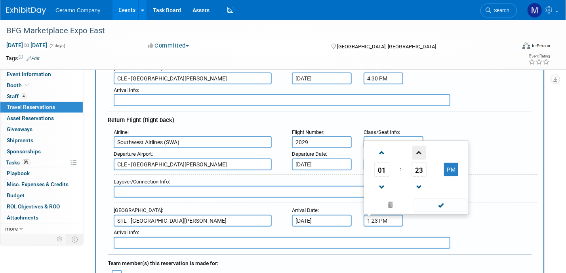
click at [418, 147] on span at bounding box center [419, 153] width 14 height 14
type input "1:25 PM"
click at [444, 202] on span at bounding box center [440, 205] width 53 height 14
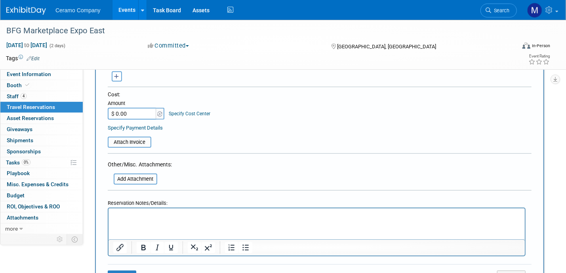
scroll to position [396, 0]
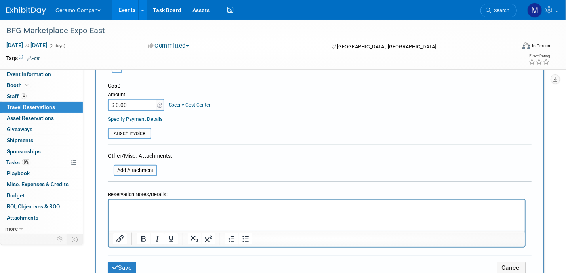
click at [139, 102] on input "$ 0.00" at bounding box center [132, 105] width 49 height 12
click at [124, 262] on button "Save" at bounding box center [122, 268] width 29 height 12
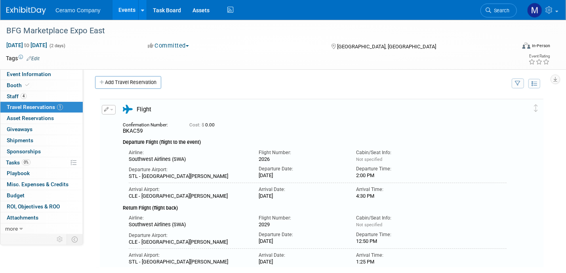
scroll to position [0, 0]
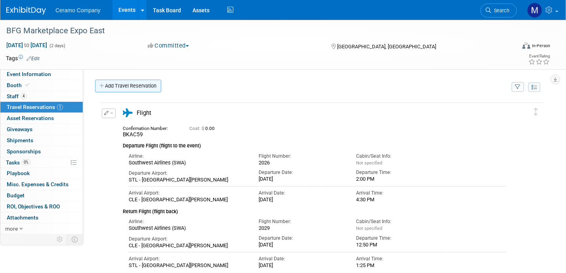
click at [140, 86] on link "Add Travel Reservation" at bounding box center [128, 86] width 66 height 13
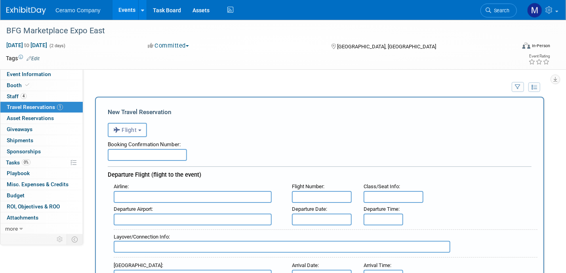
click at [144, 132] on button "Flight" at bounding box center [127, 130] width 39 height 14
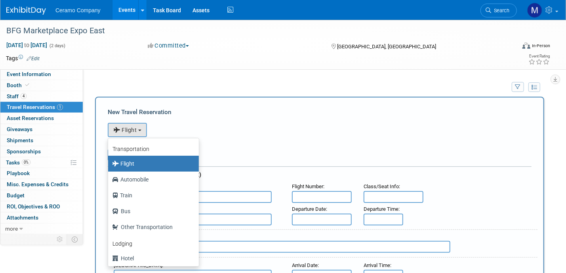
click at [131, 266] on link "Bed and Breakfast (B&B)" at bounding box center [153, 274] width 91 height 16
click at [135, 258] on label "Hotel" at bounding box center [151, 258] width 79 height 13
click at [109, 258] on input "Hotel" at bounding box center [106, 257] width 5 height 5
select select "6"
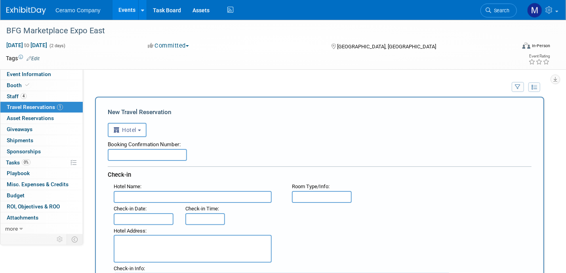
click at [143, 158] on input "text" at bounding box center [147, 155] width 79 height 12
click at [134, 157] on input "text" at bounding box center [147, 155] width 79 height 12
click at [160, 191] on input "text" at bounding box center [193, 197] width 158 height 12
click at [141, 157] on input "text" at bounding box center [147, 155] width 79 height 12
paste input "3307092419"
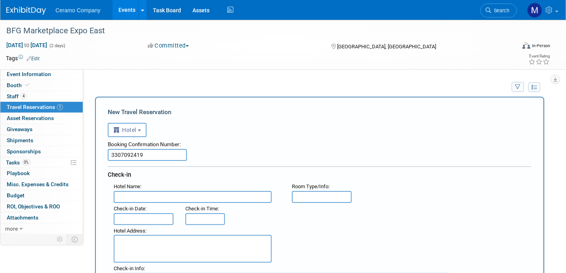
type input "3307092419"
click at [154, 194] on input "text" at bounding box center [193, 197] width 158 height 12
type input "Hilton Garden Inn Cleveland Downtown"
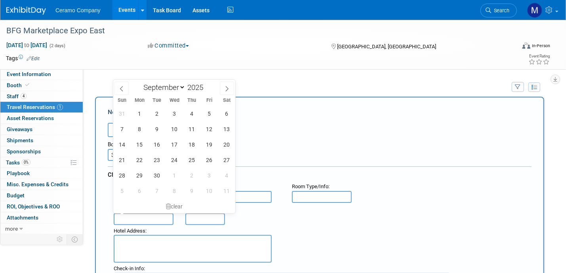
click at [132, 211] on body "Ceramo Company Events Add Event Bulk Upload Events Shareable Event Boards Recen…" at bounding box center [283, 136] width 566 height 273
click at [141, 148] on span "15" at bounding box center [139, 144] width 15 height 15
type input "Sep 15, 2025"
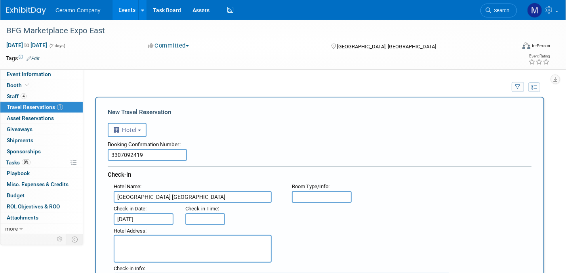
type input "3:00 PM"
click at [218, 215] on input "3:00 PM" at bounding box center [205, 219] width 40 height 12
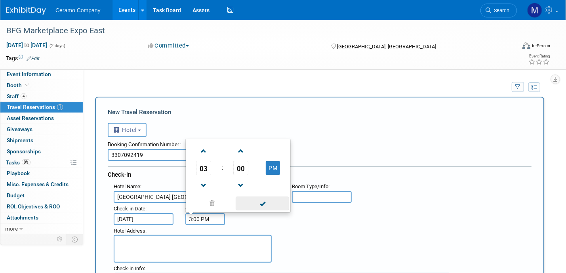
click at [272, 202] on span at bounding box center [262, 203] width 53 height 14
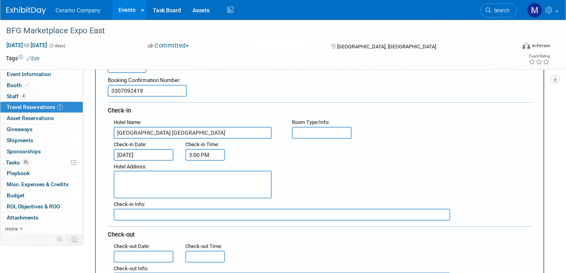
scroll to position [69, 0]
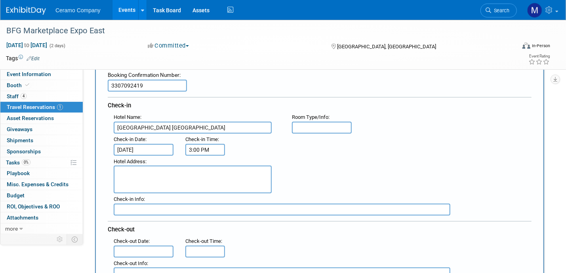
click at [162, 173] on textarea at bounding box center [193, 179] width 158 height 28
paste textarea "1100 Carnegie Avenue Cleveland OH 44115 US"
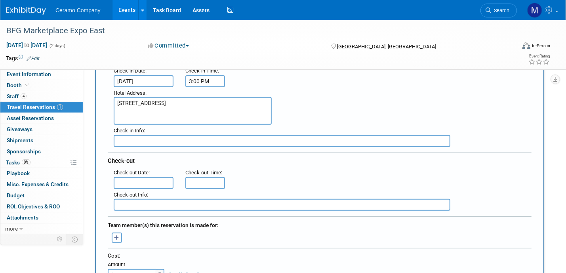
scroll to position [139, 0]
type textarea "1100 Carnegie Avenue Cleveland OH 44115 US"
click at [140, 178] on input "text" at bounding box center [144, 182] width 60 height 12
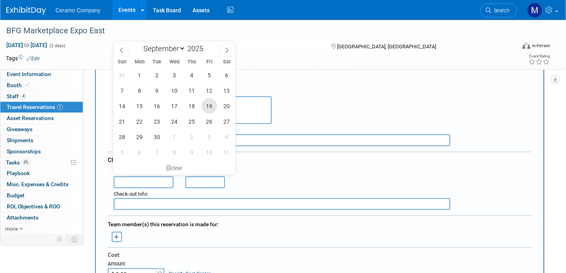
click at [211, 107] on span "19" at bounding box center [209, 105] width 15 height 15
type input "Sep 19, 2025"
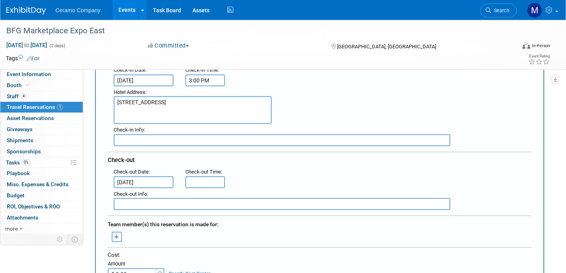
type input "11:00 AM"
click at [214, 177] on input "11:00 AM" at bounding box center [205, 182] width 40 height 12
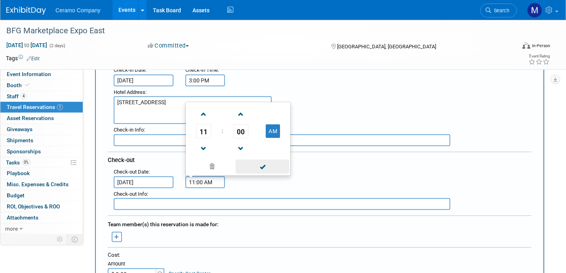
click at [270, 165] on span at bounding box center [262, 167] width 53 height 14
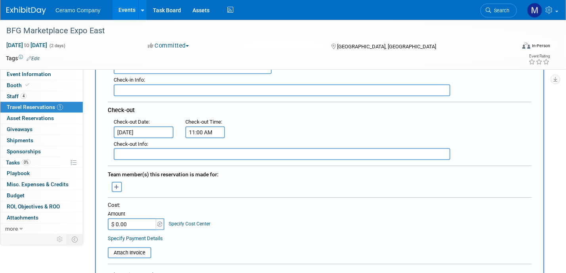
scroll to position [198, 0]
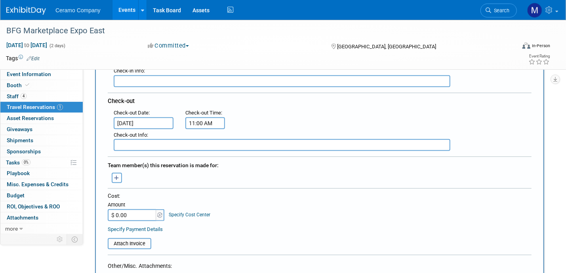
click at [117, 175] on icon "button" at bounding box center [116, 177] width 5 height 5
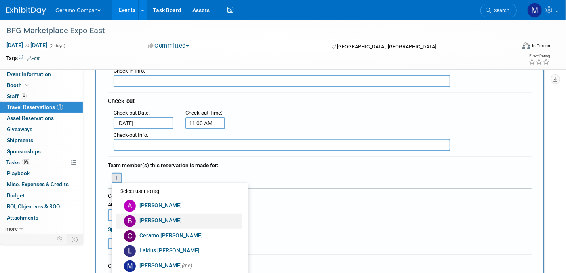
click at [168, 215] on link "Brian Howard" at bounding box center [179, 220] width 126 height 15
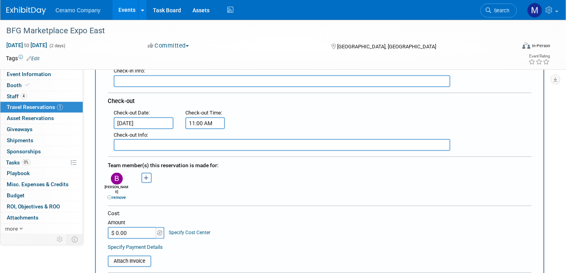
click at [144, 175] on icon "button" at bounding box center [146, 177] width 5 height 5
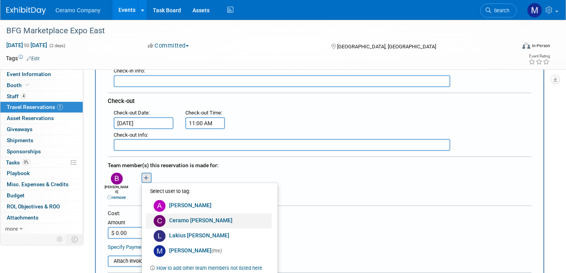
click at [202, 217] on link "Ceramo Rockett" at bounding box center [209, 220] width 126 height 15
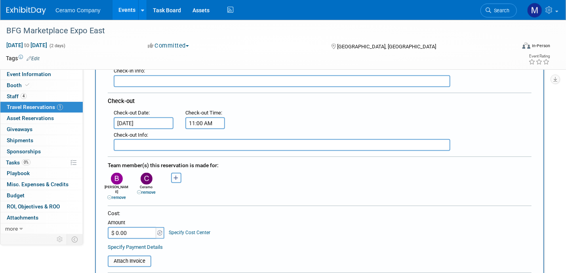
click at [174, 175] on icon "button" at bounding box center [176, 177] width 5 height 5
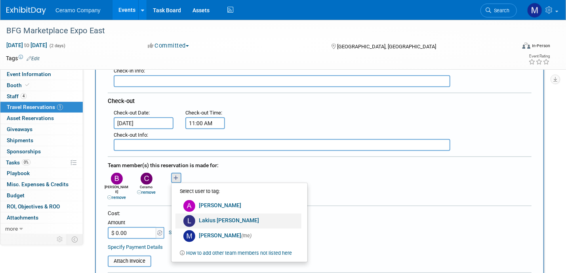
click at [226, 217] on link "Lakius Mccoy" at bounding box center [238, 220] width 126 height 15
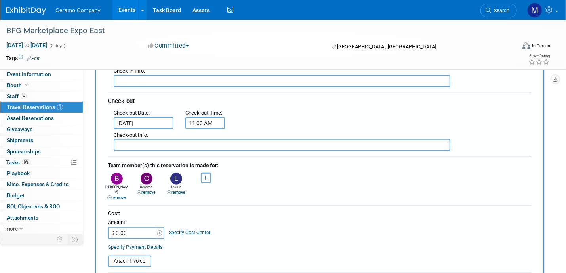
click at [205, 175] on icon "button" at bounding box center [206, 177] width 5 height 5
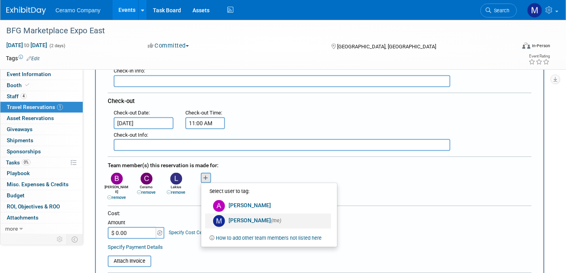
click at [238, 215] on link "Mark Ries (me)" at bounding box center [268, 220] width 126 height 15
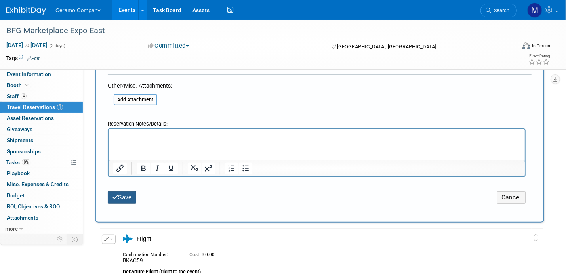
click at [123, 191] on button "Save" at bounding box center [122, 197] width 29 height 12
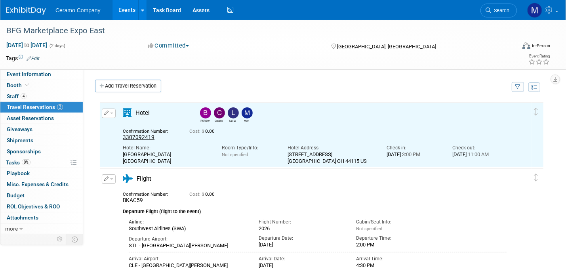
scroll to position [0, 0]
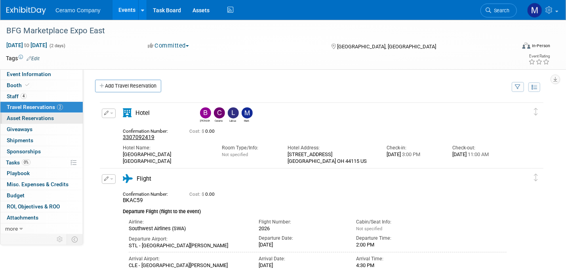
click at [32, 118] on span "Asset Reservations 0" at bounding box center [30, 118] width 47 height 6
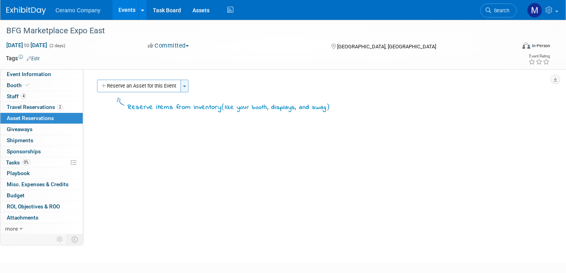
click at [184, 86] on span "button" at bounding box center [184, 87] width 3 height 2
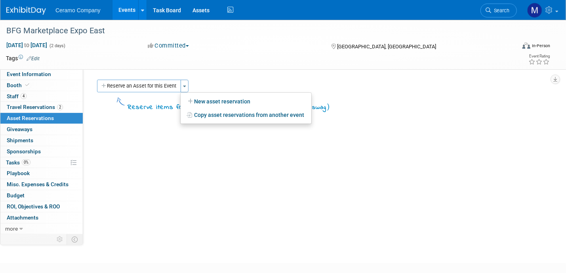
click at [143, 140] on div "Event Website: Edit Event Venue Name: Huntington Convention Center, Cleveland, …" at bounding box center [316, 151] width 467 height 164
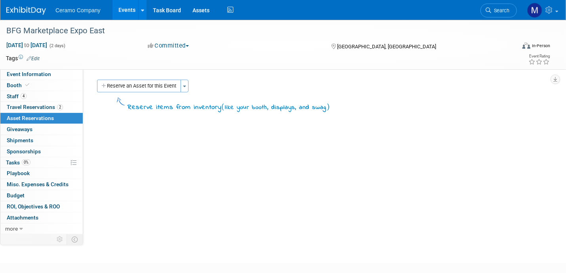
click at [82, 11] on span "Ceramo Company" at bounding box center [77, 10] width 45 height 6
click at [127, 13] on link "Events" at bounding box center [126, 10] width 29 height 20
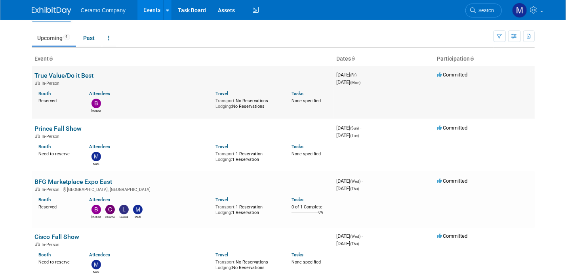
scroll to position [20, 0]
click at [129, 94] on div "Attendees" at bounding box center [146, 93] width 114 height 8
click at [87, 71] on td "True Value/Do it Best In-Person Booth Reserved Attendees Brian Travel Transport…" at bounding box center [183, 92] width 302 height 53
click at [73, 76] on link "True Value/Do it Best" at bounding box center [64, 76] width 59 height 8
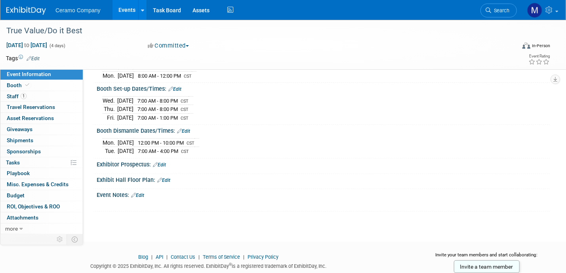
scroll to position [126, 0]
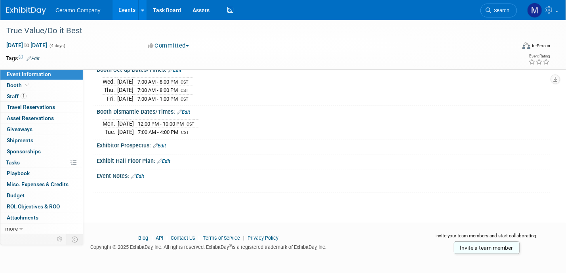
click at [167, 158] on link "Edit" at bounding box center [163, 161] width 13 height 6
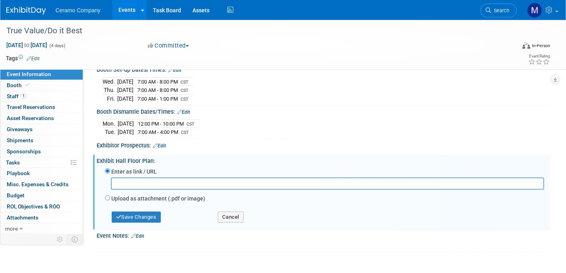
click at [165, 196] on label "Upload as attachment (.pdf or image)" at bounding box center [158, 198] width 94 height 8
click at [110, 196] on input "Upload as attachment (.pdf or image)" at bounding box center [107, 197] width 5 height 5
radio input "true"
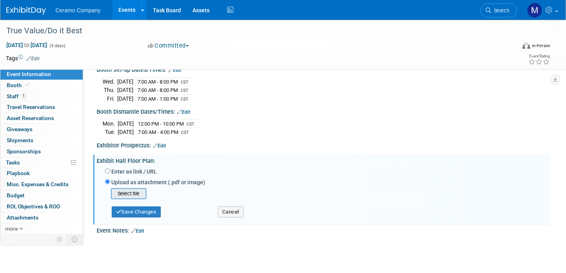
click at [137, 191] on input "file" at bounding box center [98, 194] width 94 height 10
click at [36, 162] on link "0% Tasks 0%" at bounding box center [41, 162] width 82 height 11
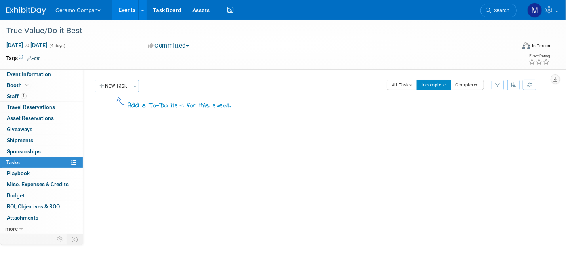
click at [126, 11] on link "Events" at bounding box center [126, 10] width 29 height 20
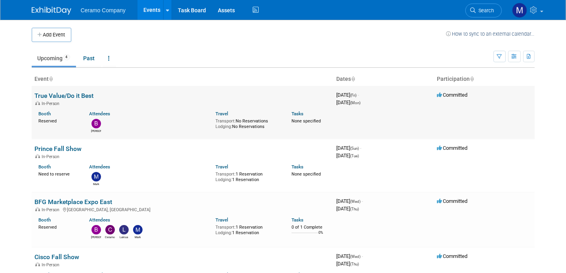
click at [77, 95] on link "True Value/Do it Best" at bounding box center [64, 96] width 59 height 8
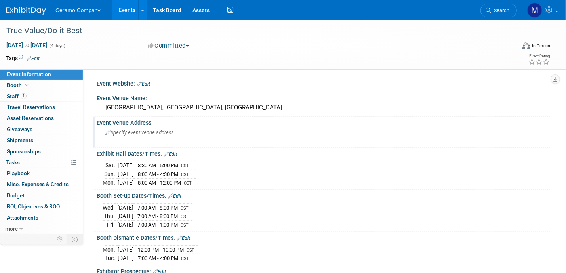
click at [105, 131] on icon at bounding box center [107, 132] width 5 height 5
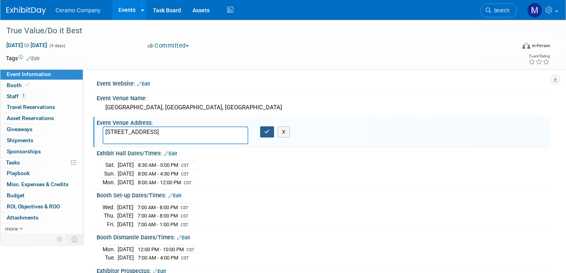
type textarea "[STREET_ADDRESS]"
click at [264, 131] on button "button" at bounding box center [267, 131] width 14 height 11
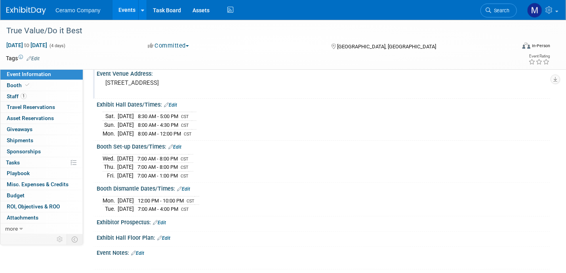
scroll to position [49, 0]
click at [127, 8] on link "Events" at bounding box center [126, 10] width 29 height 20
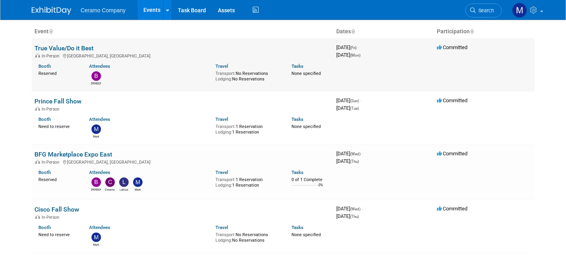
scroll to position [30, 0]
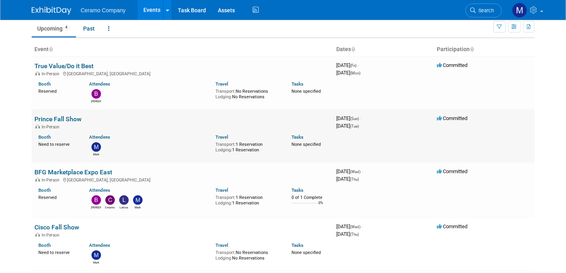
click at [63, 118] on link "Prince Fall Show" at bounding box center [58, 119] width 47 height 8
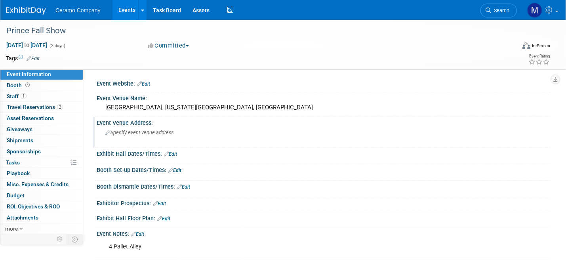
click at [133, 129] on span "Specify event venue address" at bounding box center [139, 132] width 68 height 6
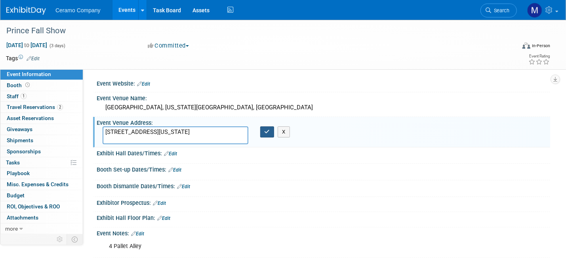
type textarea "1305 Kalahari Dr Wisconsin Dells, WI 53965"
click at [268, 131] on icon "button" at bounding box center [267, 131] width 6 height 5
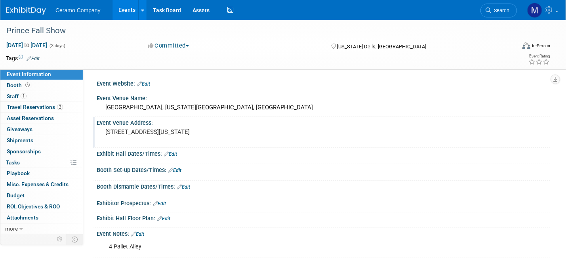
click at [127, 11] on link "Events" at bounding box center [126, 10] width 29 height 20
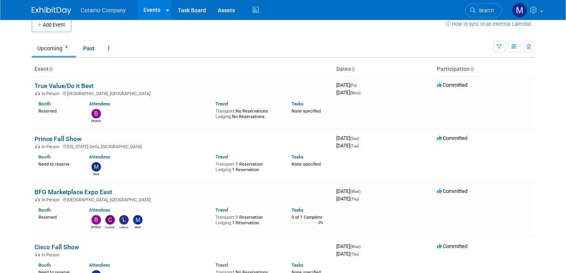
scroll to position [69, 0]
